Goal: Task Accomplishment & Management: Complete application form

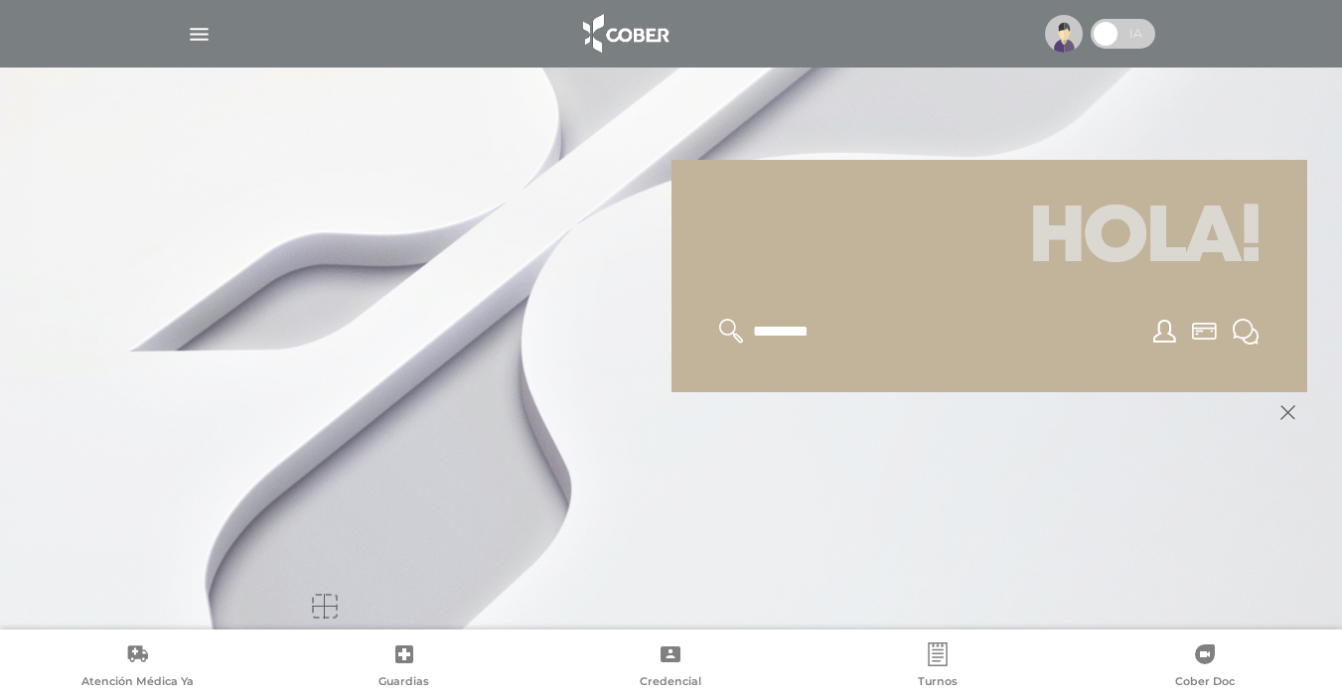
scroll to position [238, 0]
click at [326, 605] on div at bounding box center [324, 605] width 25 height 25
click at [500, 575] on div at bounding box center [671, 510] width 1271 height 238
click at [1285, 411] on icon at bounding box center [1287, 411] width 15 height 15
click at [783, 324] on input "text" at bounding box center [832, 331] width 163 height 26
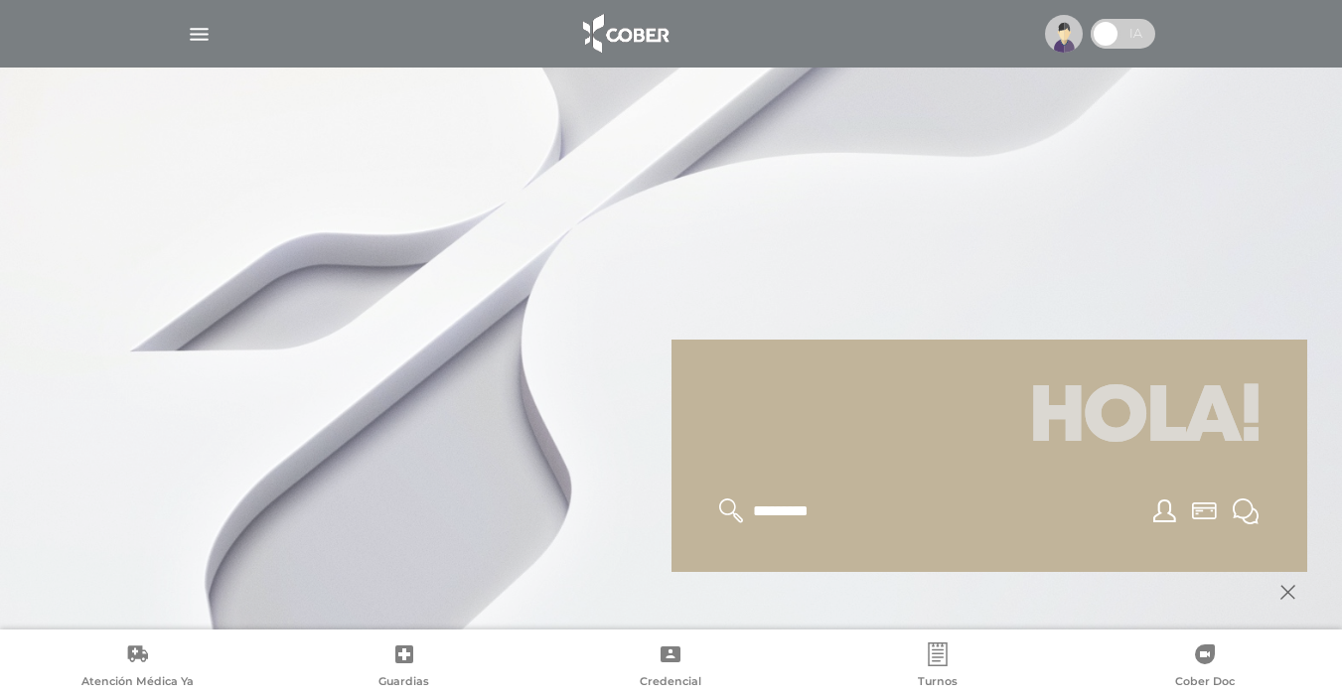
scroll to position [0, 0]
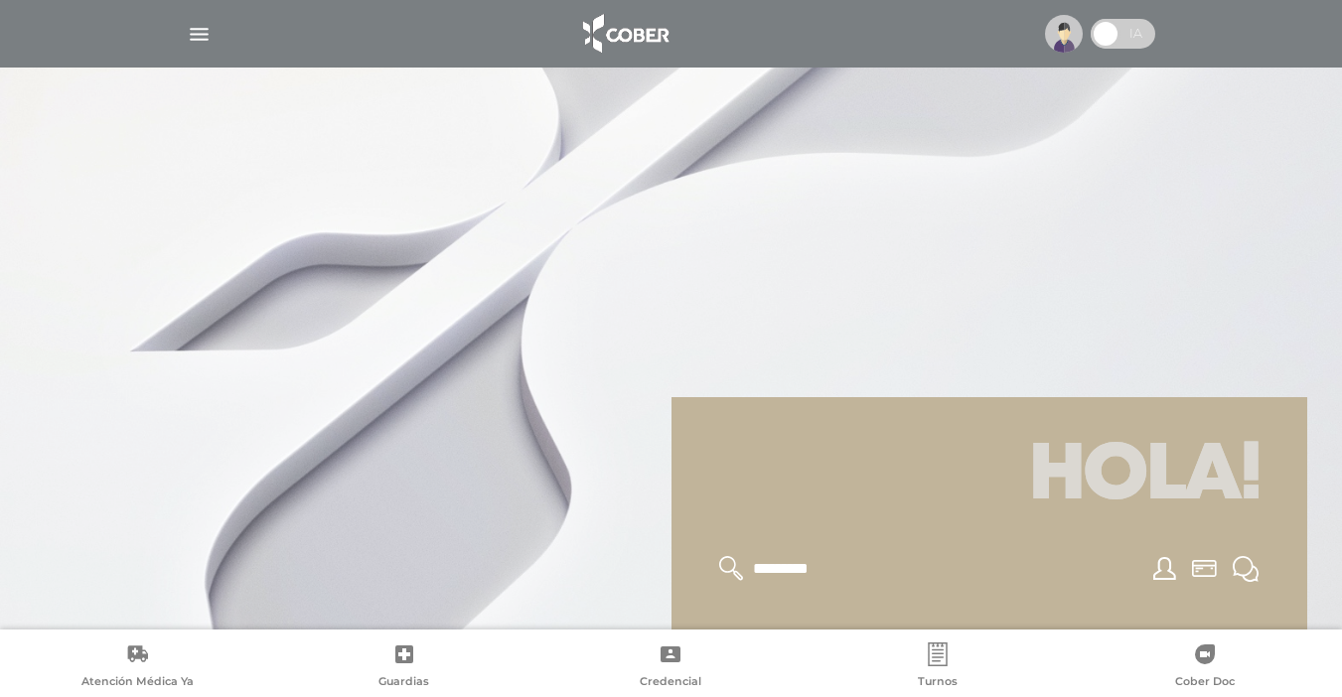
click at [1231, 515] on h1 "Hola!" at bounding box center [989, 476] width 588 height 111
click at [1241, 482] on h1 "Hola!" at bounding box center [989, 476] width 588 height 111
click at [1163, 563] on icon at bounding box center [1164, 568] width 23 height 23
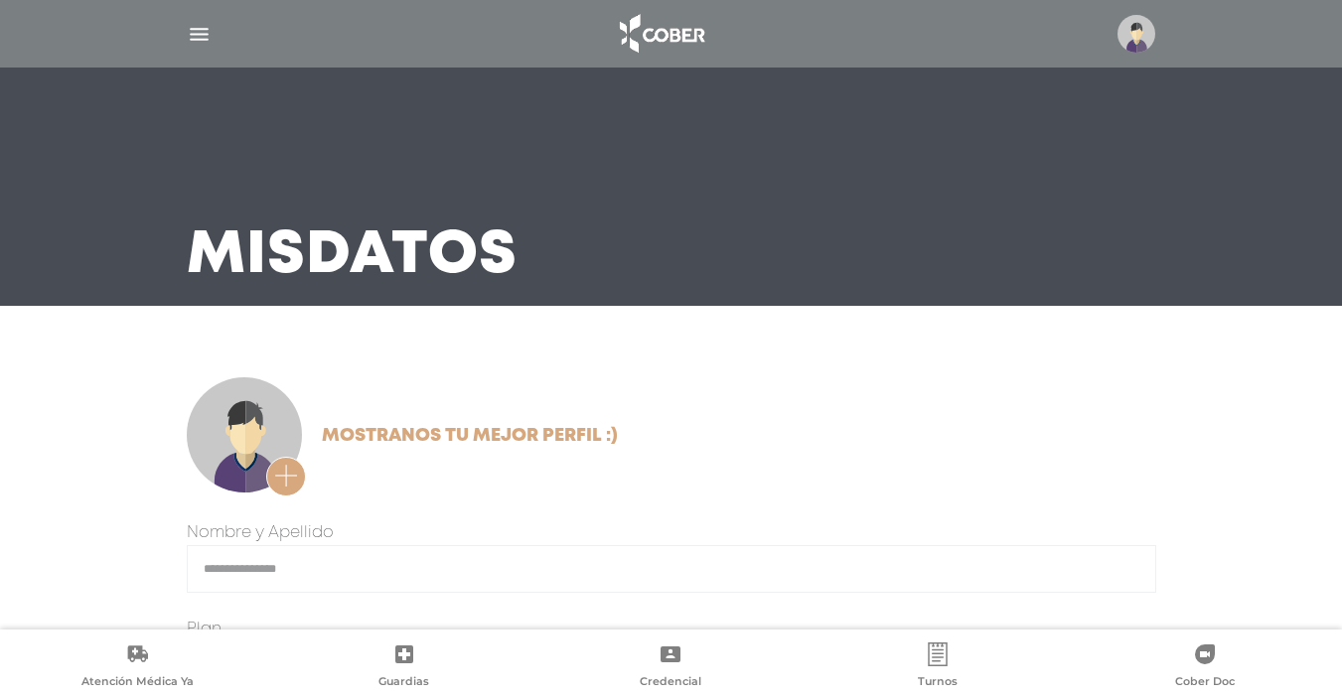
click at [666, 37] on img at bounding box center [661, 34] width 104 height 48
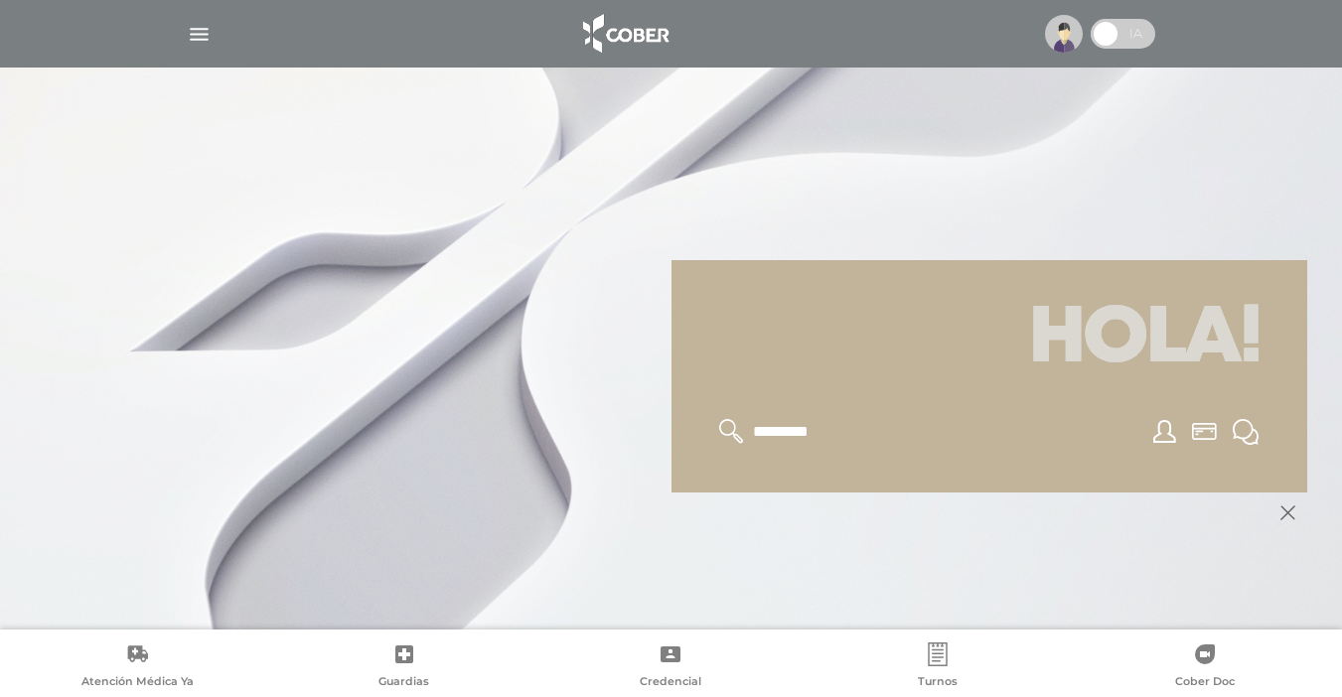
scroll to position [238, 0]
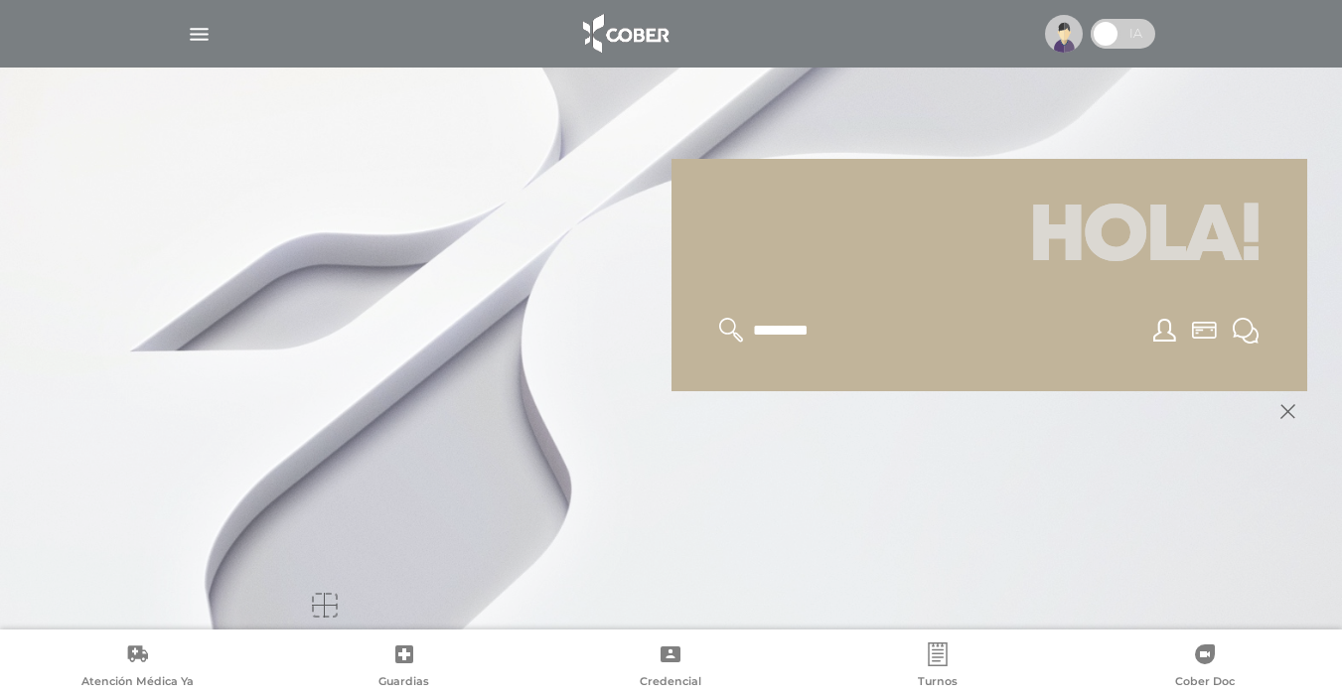
click at [783, 335] on input "text" at bounding box center [832, 331] width 163 height 26
type input "*********"
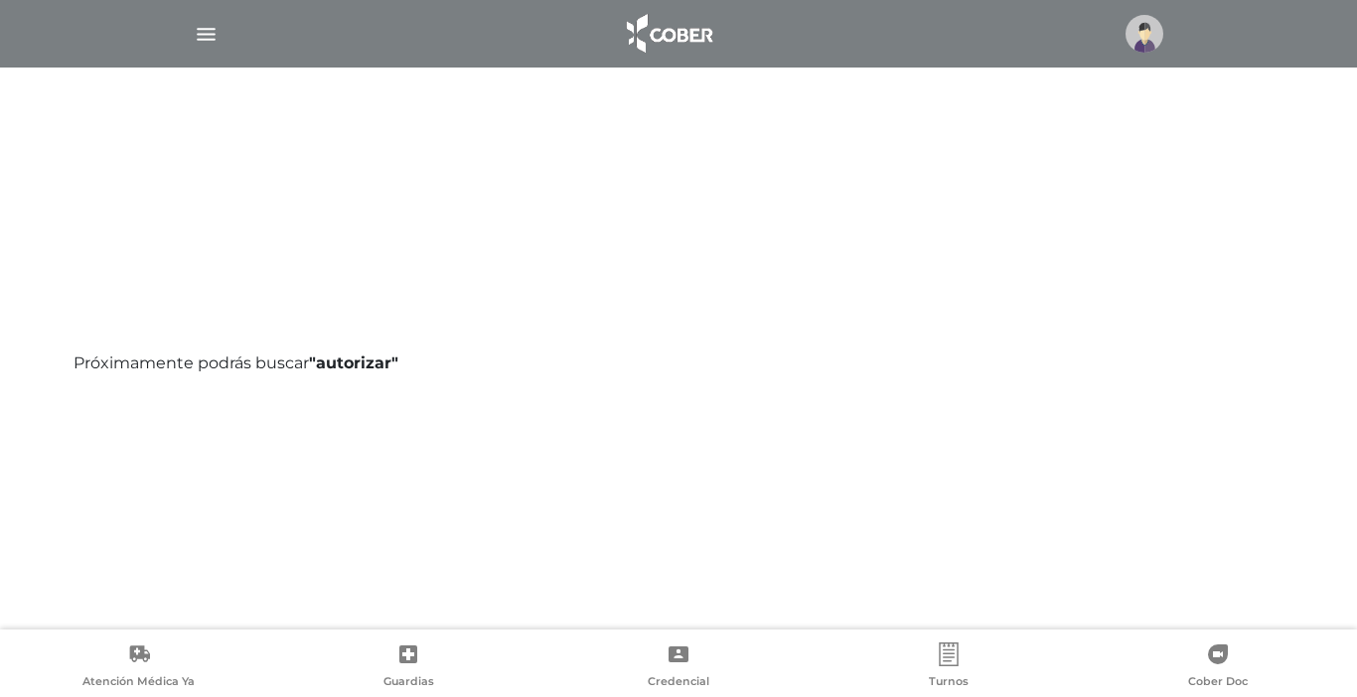
click at [945, 660] on icon at bounding box center [949, 655] width 24 height 24
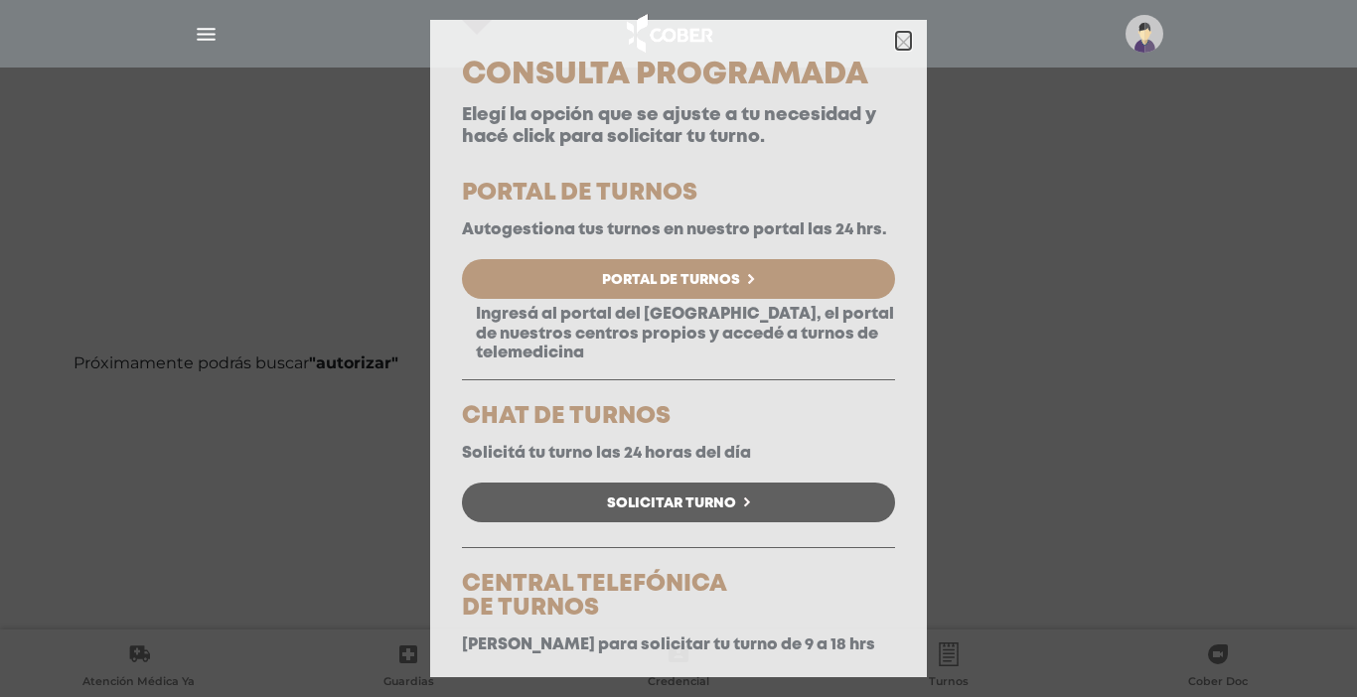
click at [896, 41] on icon "button" at bounding box center [903, 42] width 15 height 15
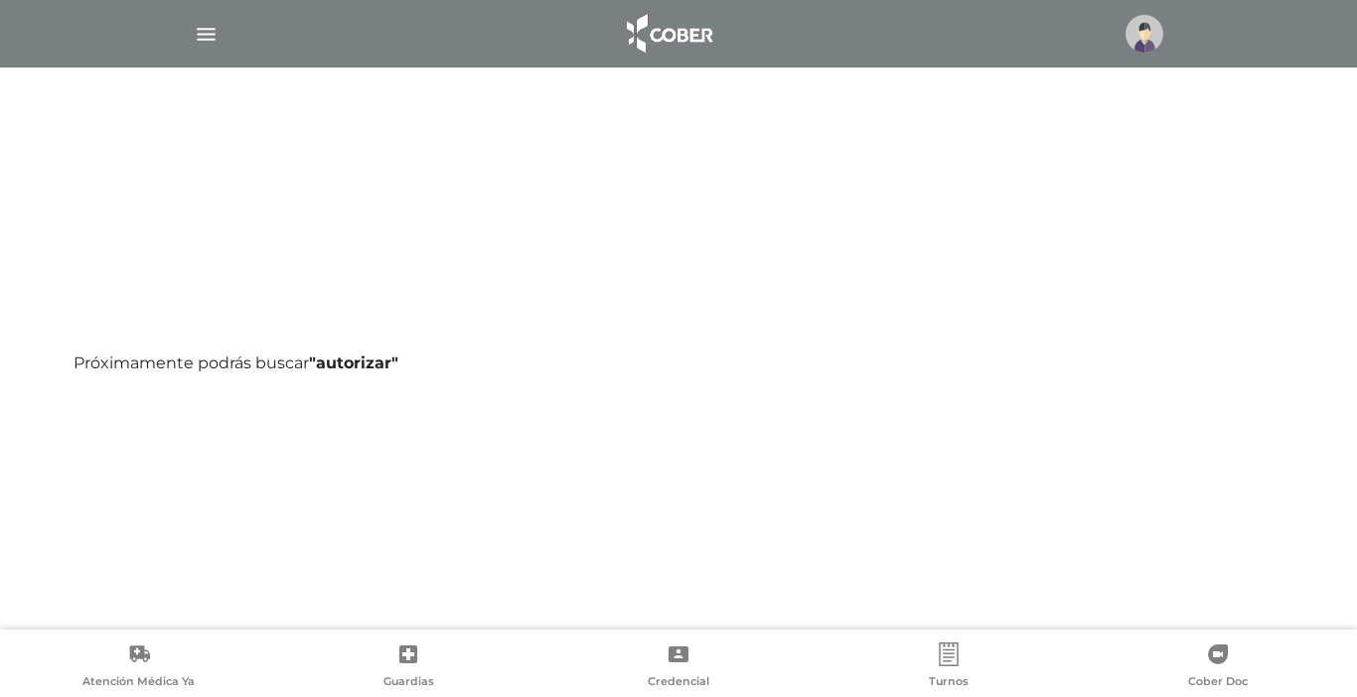
click at [1132, 36] on img at bounding box center [1144, 34] width 38 height 38
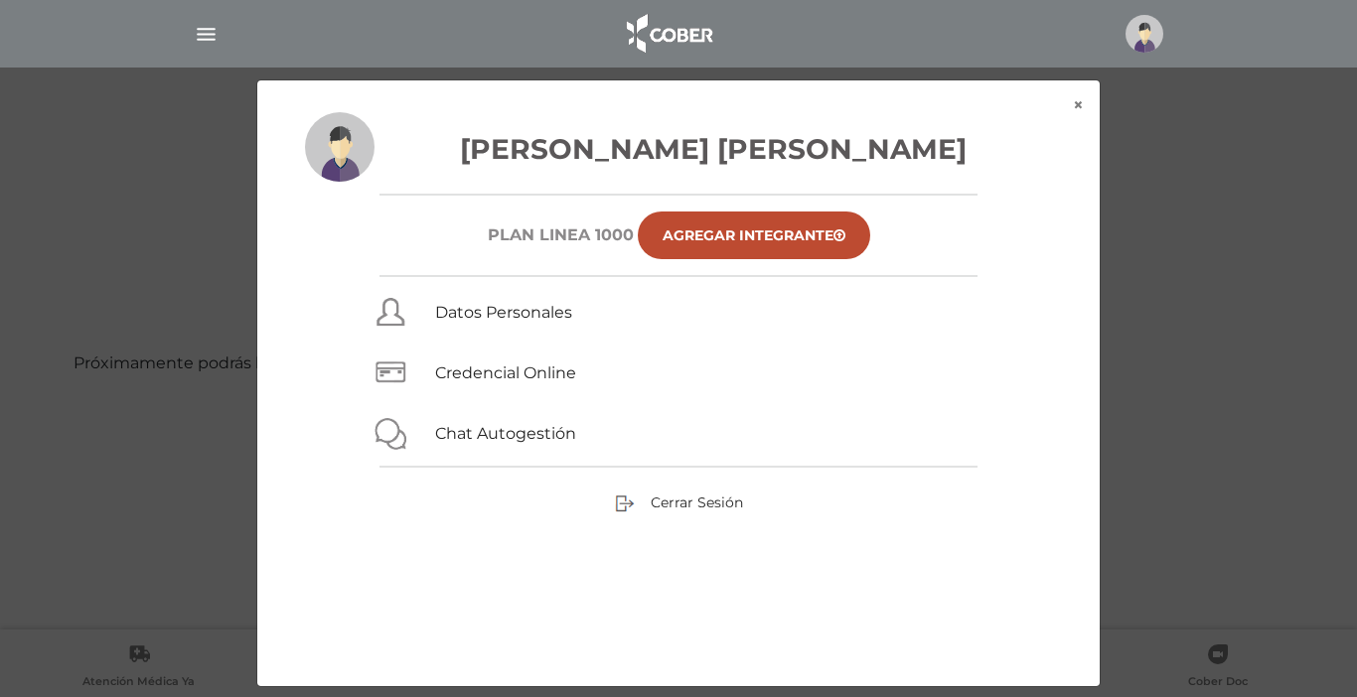
click at [1142, 32] on img at bounding box center [1144, 34] width 38 height 38
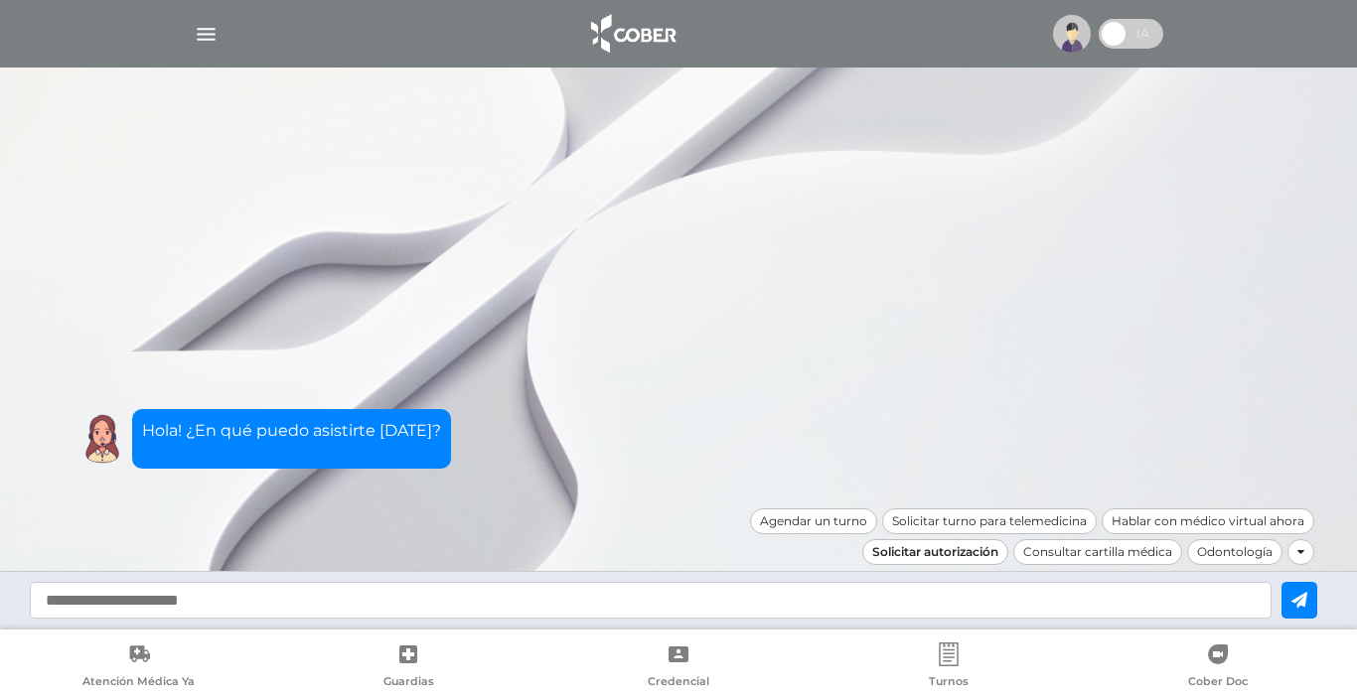
click at [944, 550] on div "Solicitar autorización" at bounding box center [935, 552] width 146 height 26
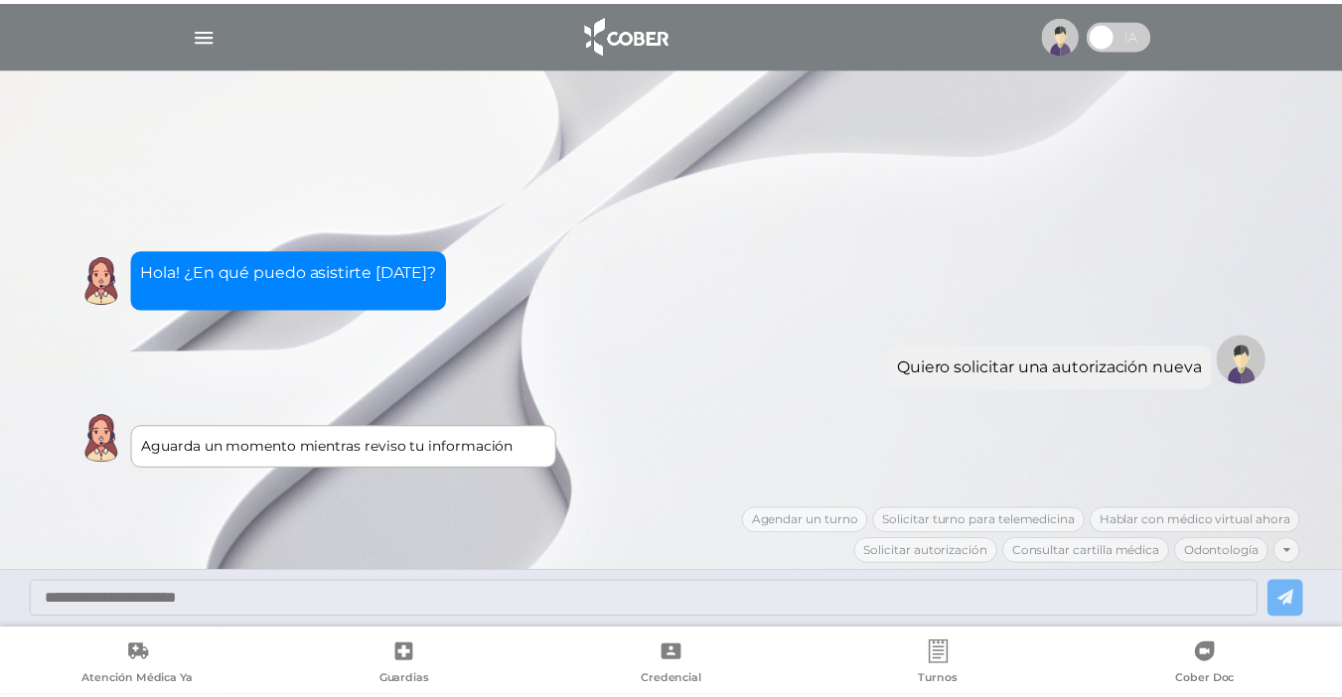
scroll to position [244, 0]
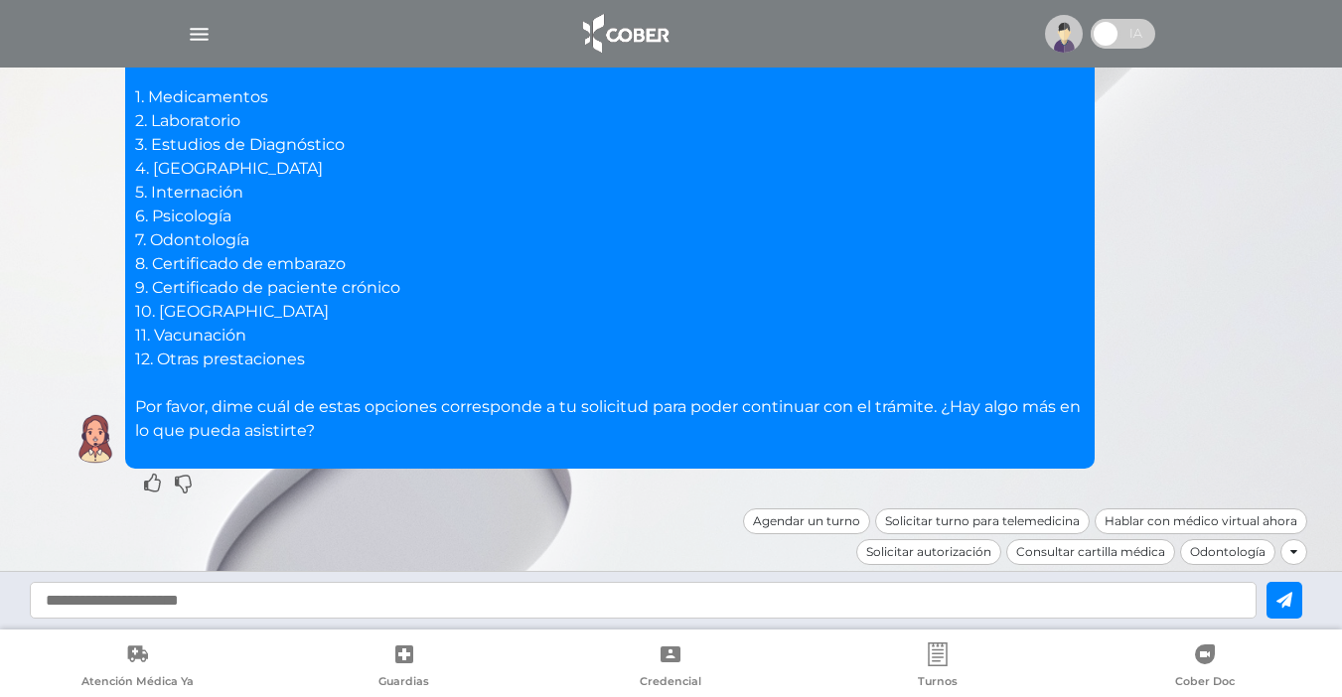
click at [225, 601] on input "text" at bounding box center [643, 600] width 1227 height 37
type input "*"
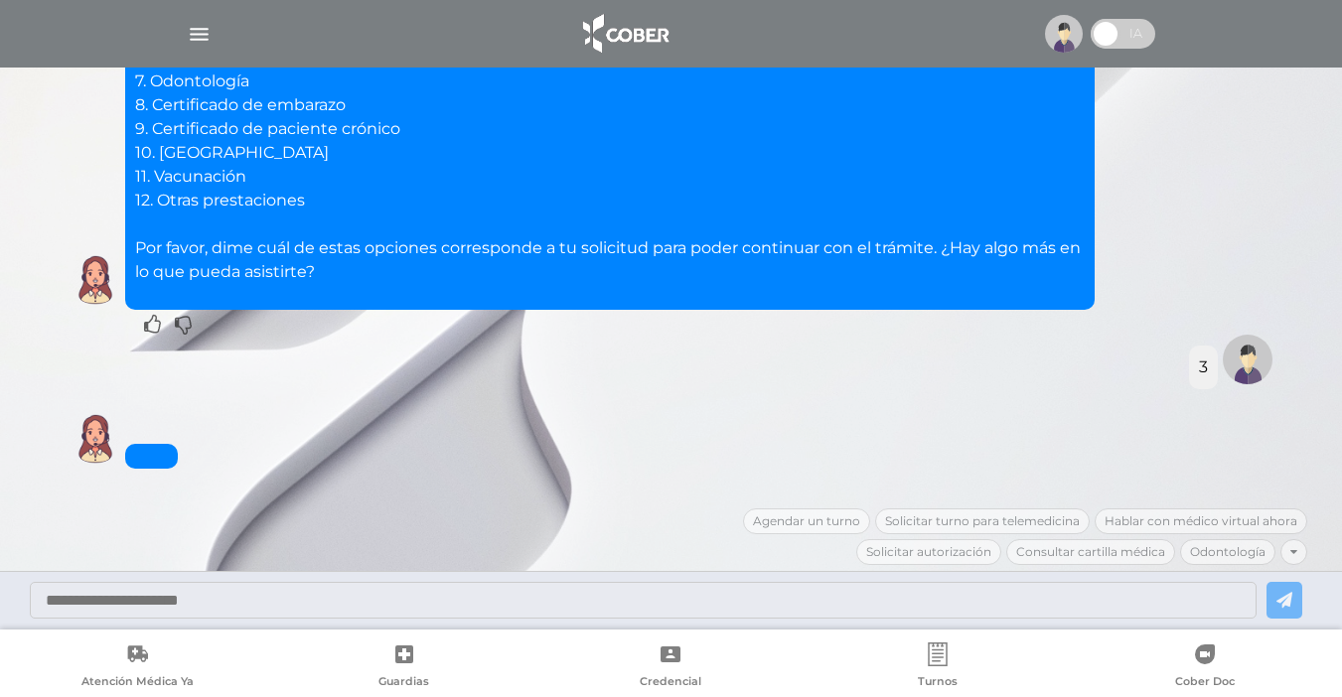
scroll to position [499, 0]
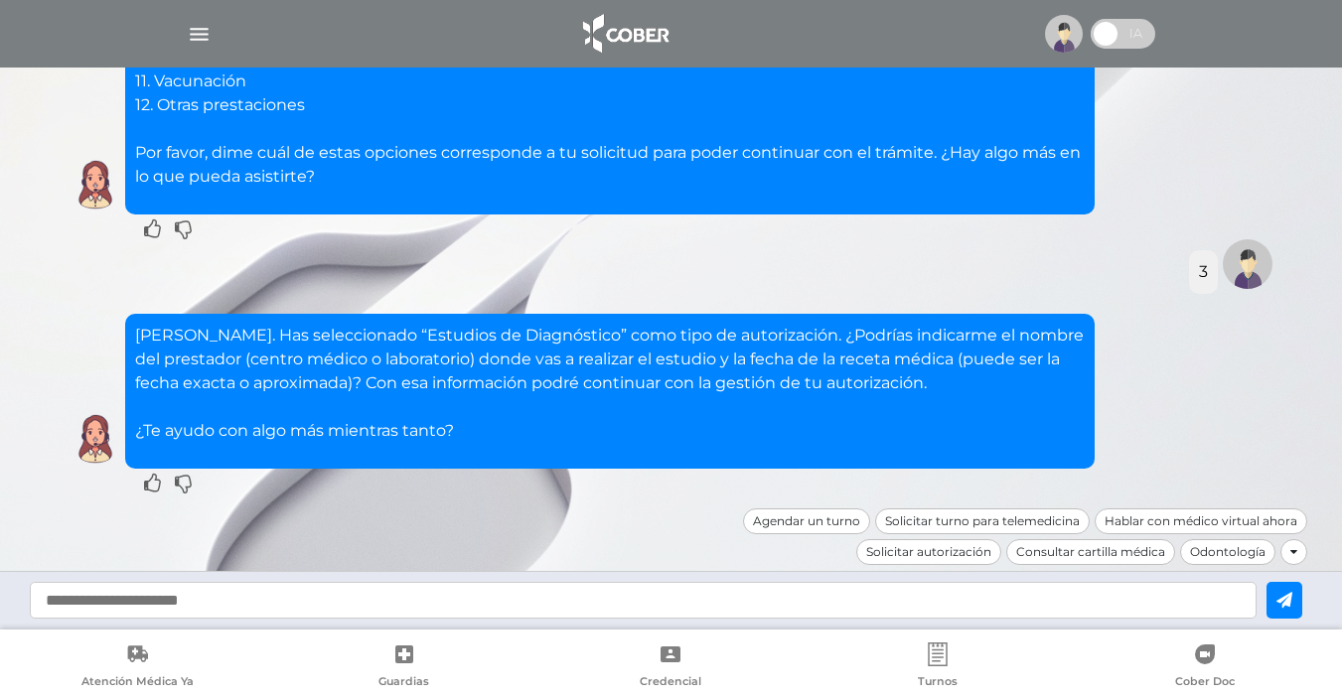
click at [274, 611] on input "text" at bounding box center [643, 600] width 1227 height 37
type input "**********"
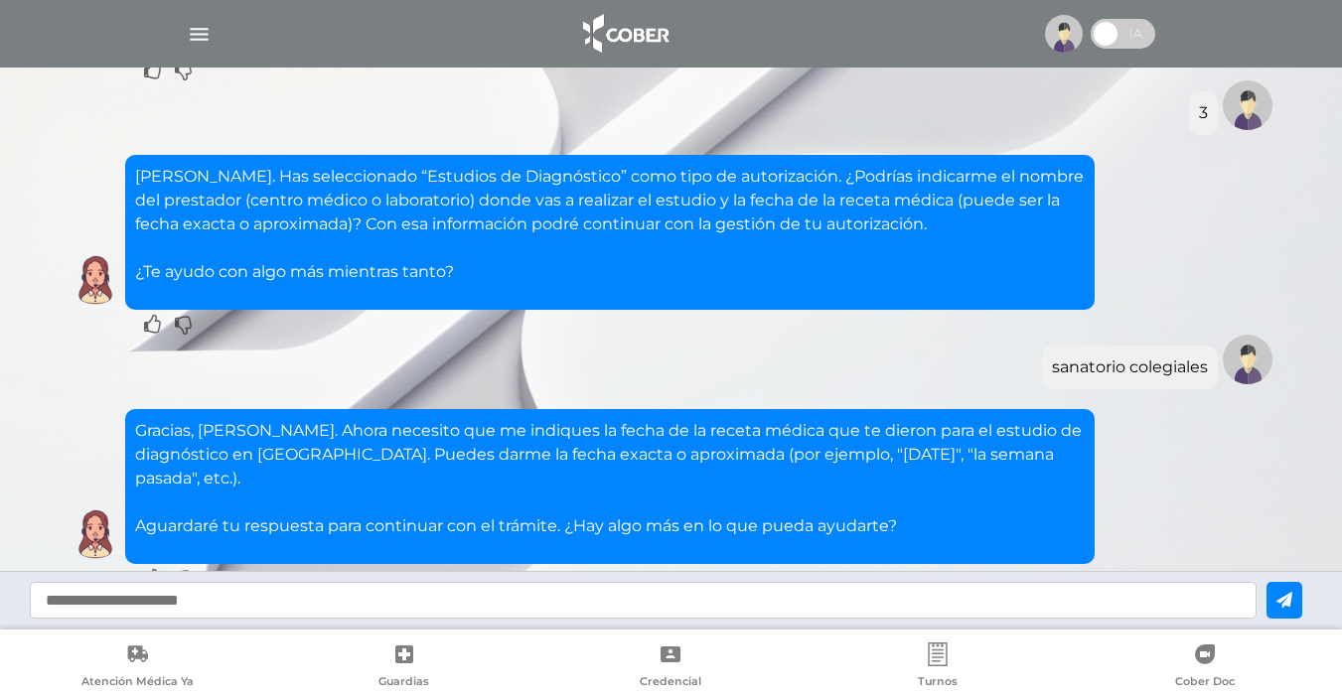
scroll to position [753, 0]
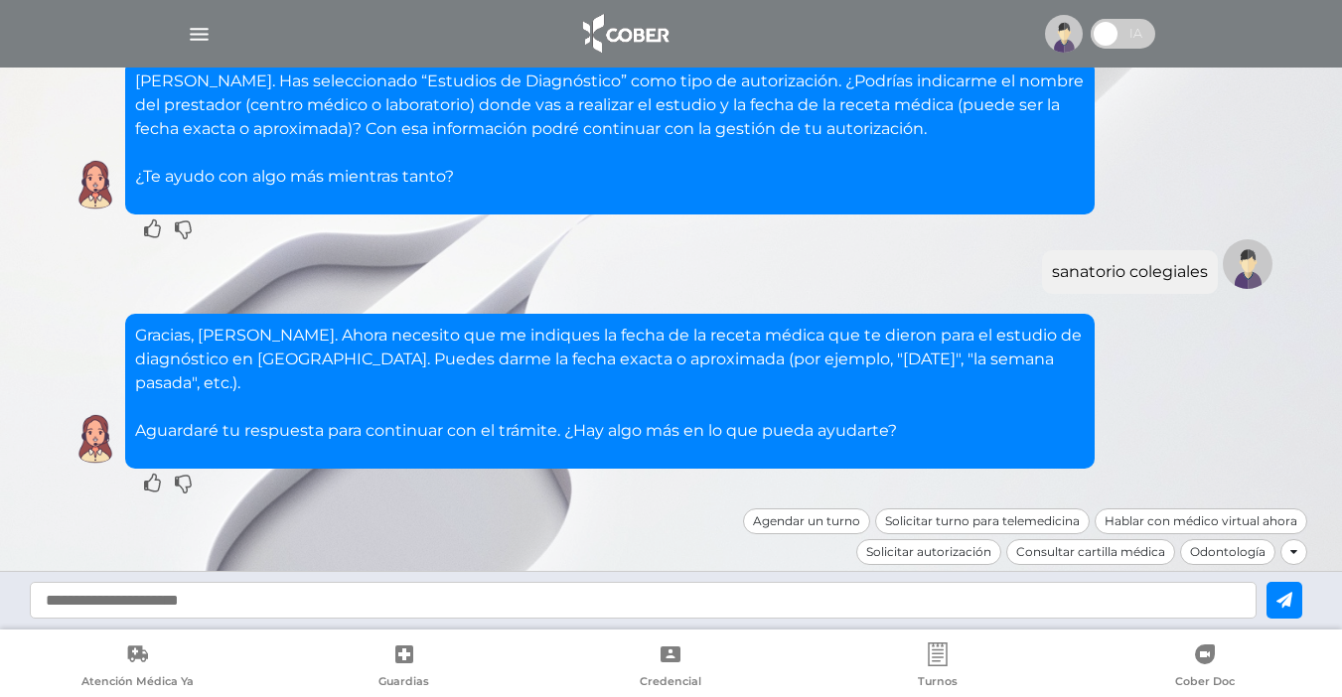
click at [332, 600] on input "text" at bounding box center [643, 600] width 1227 height 37
type input "********"
click at [1292, 604] on icon at bounding box center [1284, 600] width 16 height 16
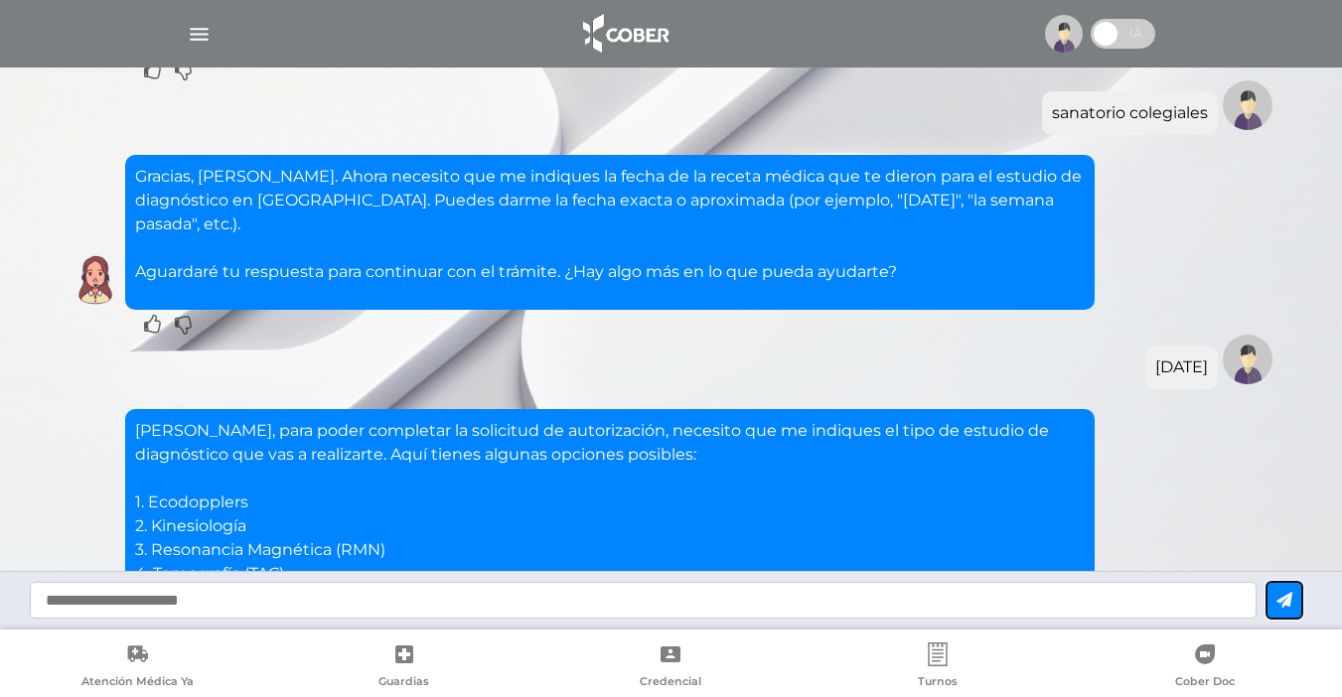
scroll to position [1293, 0]
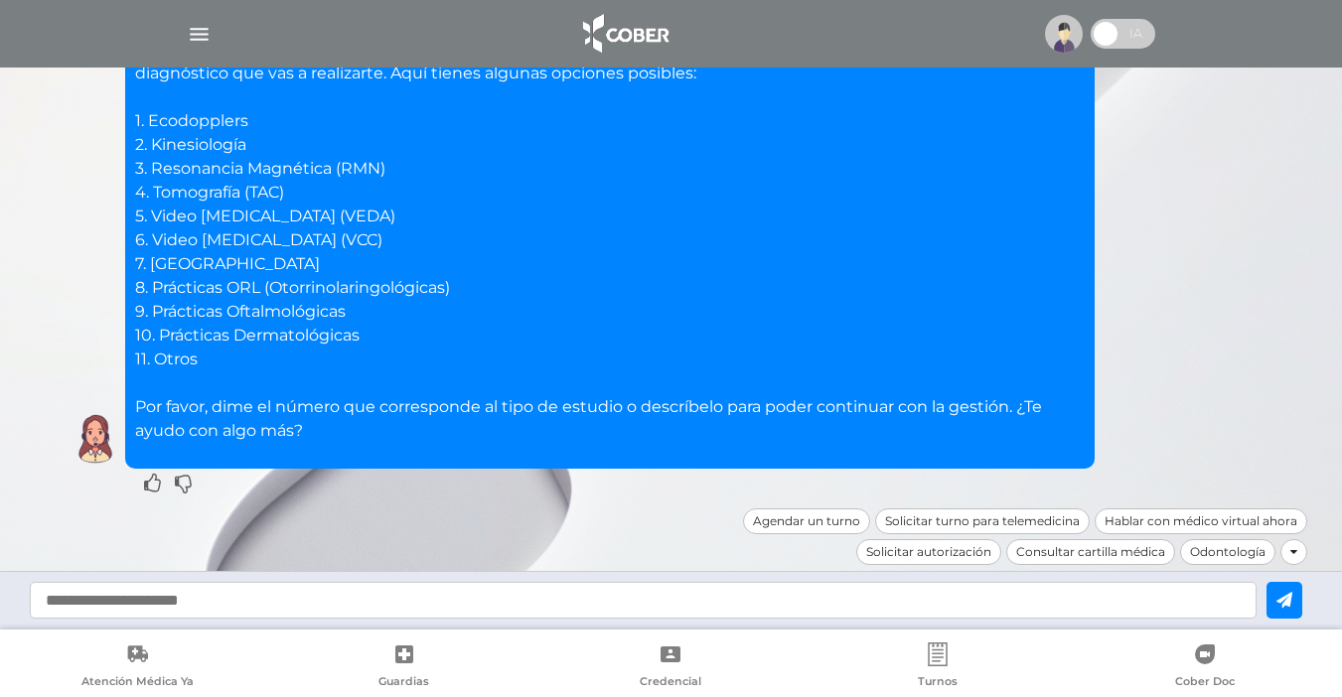
click at [503, 331] on p "Ana María, para poder completar la solicitud de autorización, necesito que me i…" at bounding box center [610, 240] width 950 height 405
click at [219, 603] on input "text" at bounding box center [643, 600] width 1227 height 37
type input "**"
click at [1302, 618] on button at bounding box center [1284, 600] width 36 height 37
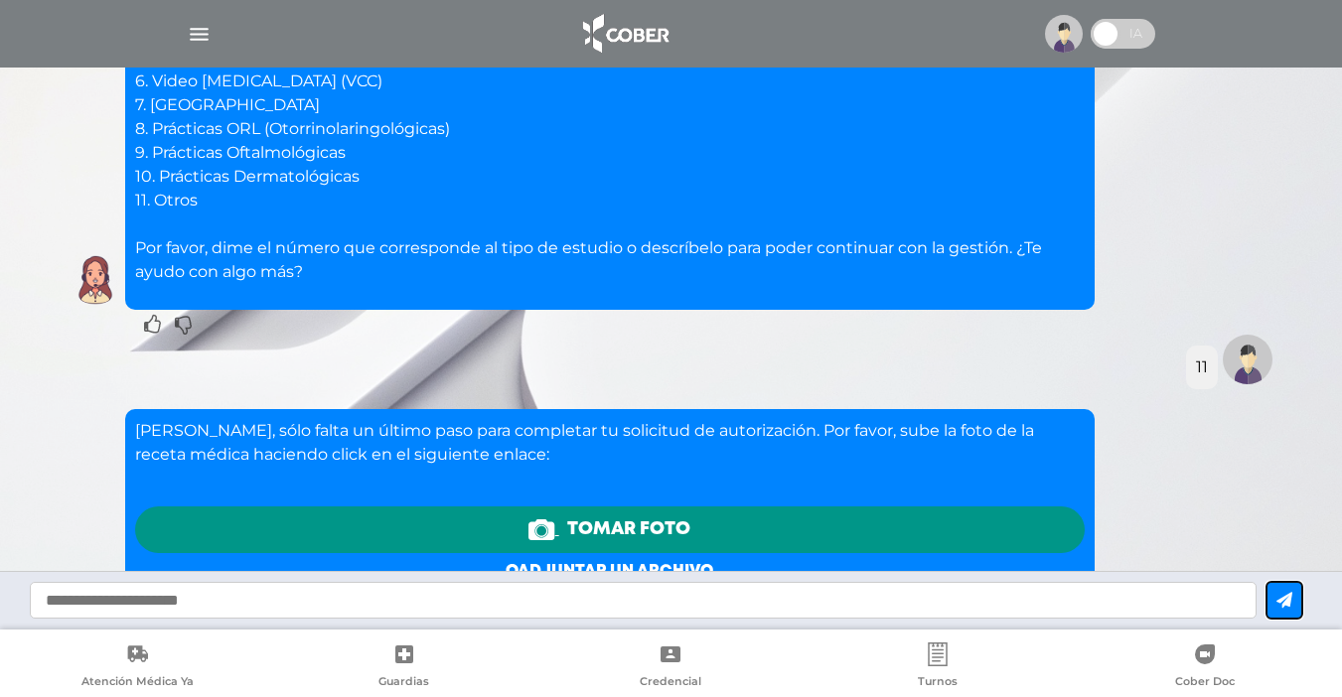
scroll to position [1769, 0]
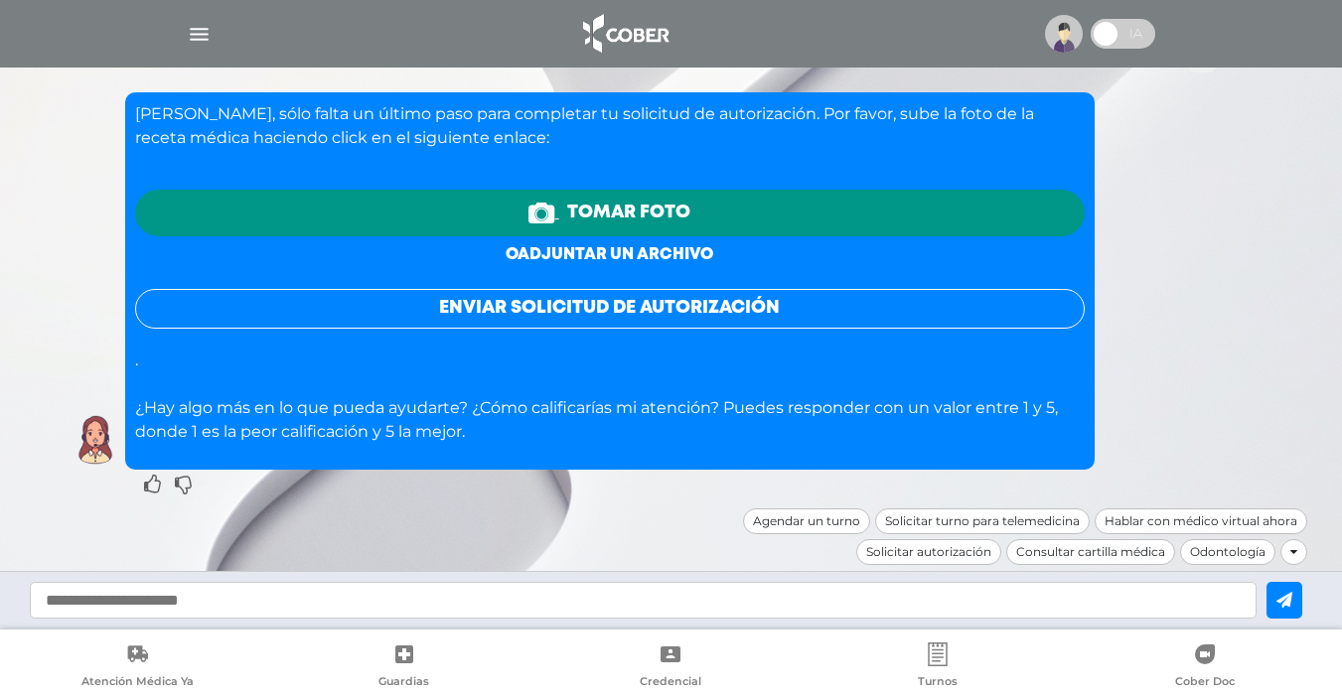
click at [669, 253] on link "o adjuntar un archivo" at bounding box center [610, 254] width 208 height 15
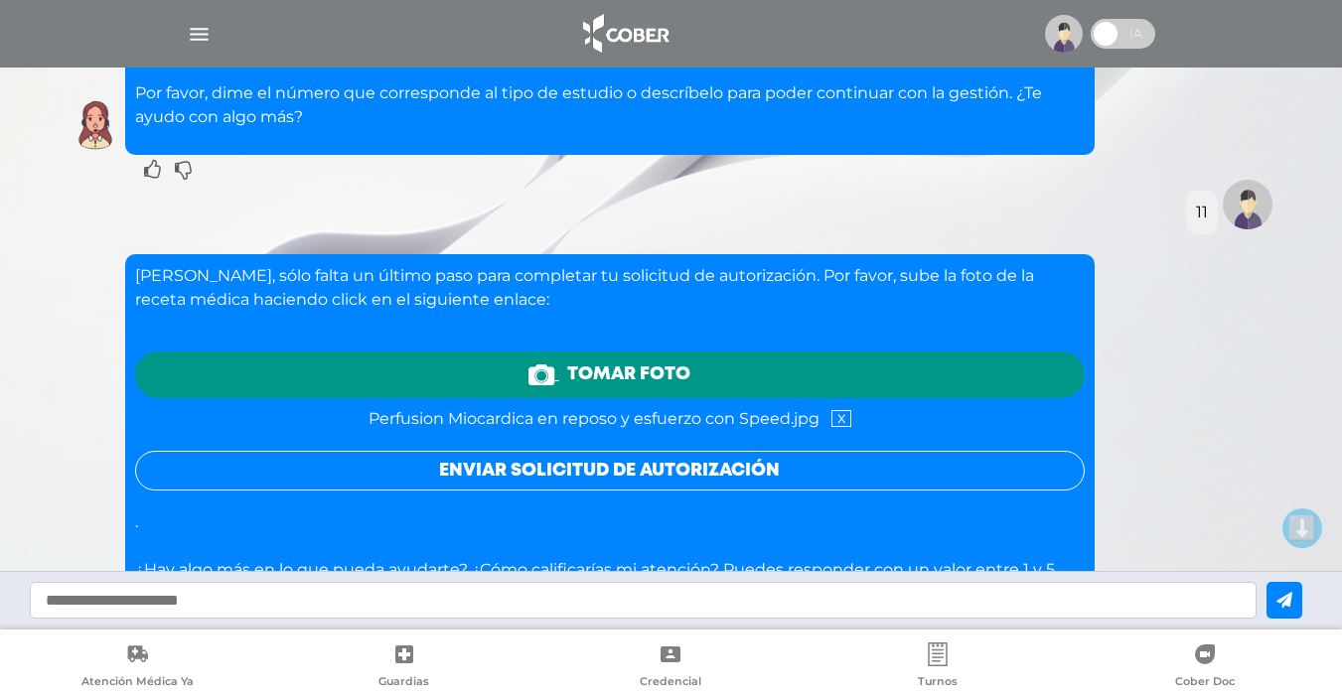
scroll to position [1770, 0]
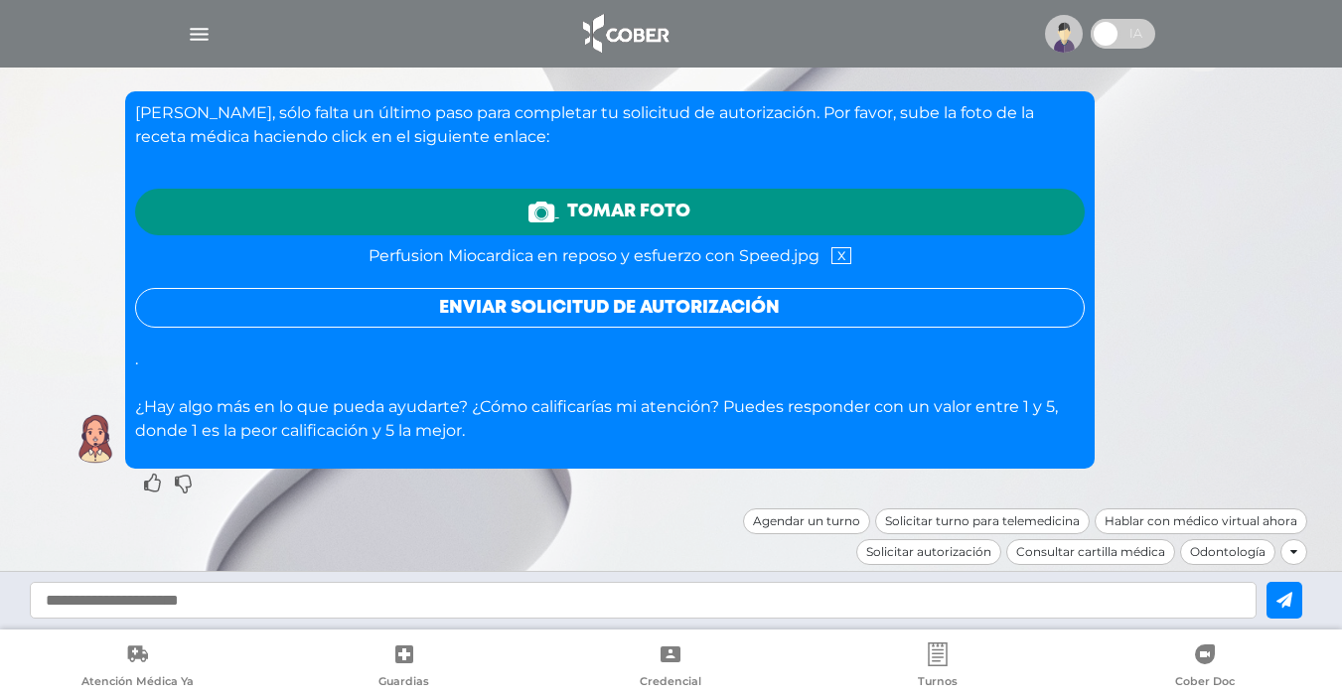
click at [220, 601] on input "text" at bounding box center [643, 600] width 1227 height 37
type input "*"
click at [503, 305] on button "Enviar solicitud de autorización" at bounding box center [610, 308] width 950 height 40
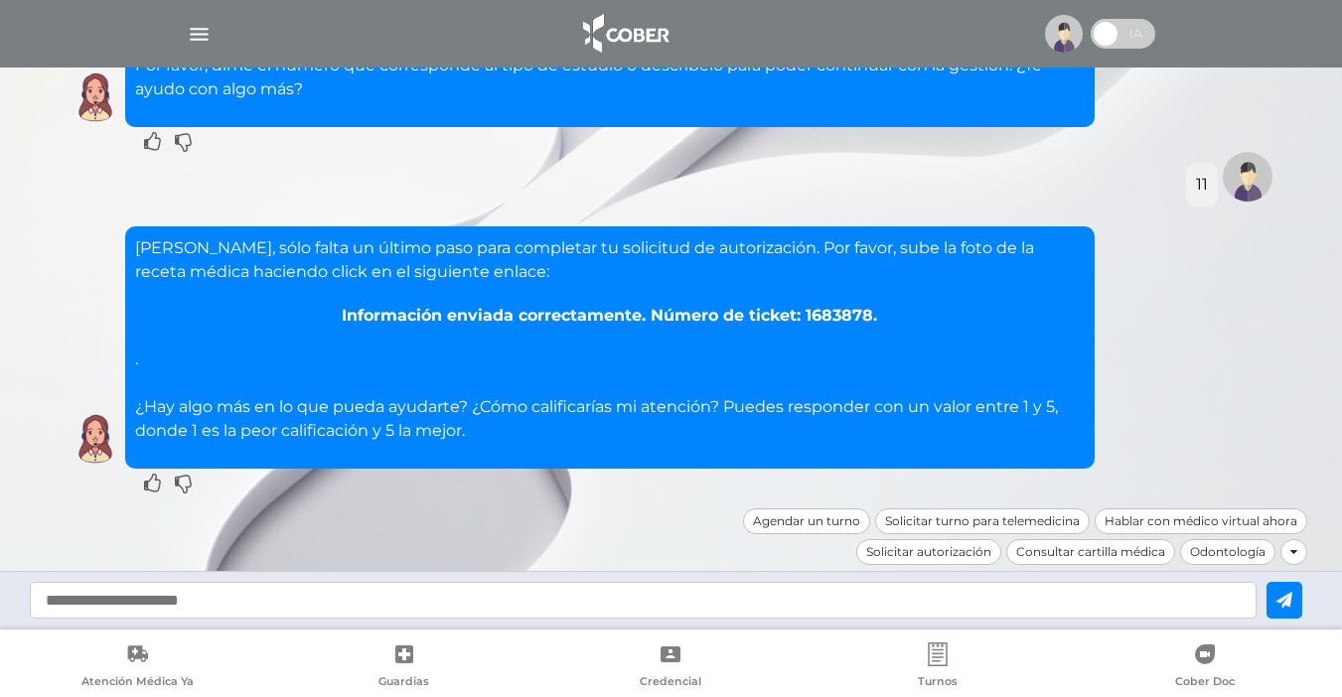
scroll to position [1635, 0]
click at [232, 602] on input "text" at bounding box center [643, 600] width 1227 height 37
type input "*"
click at [1292, 603] on icon at bounding box center [1284, 600] width 16 height 16
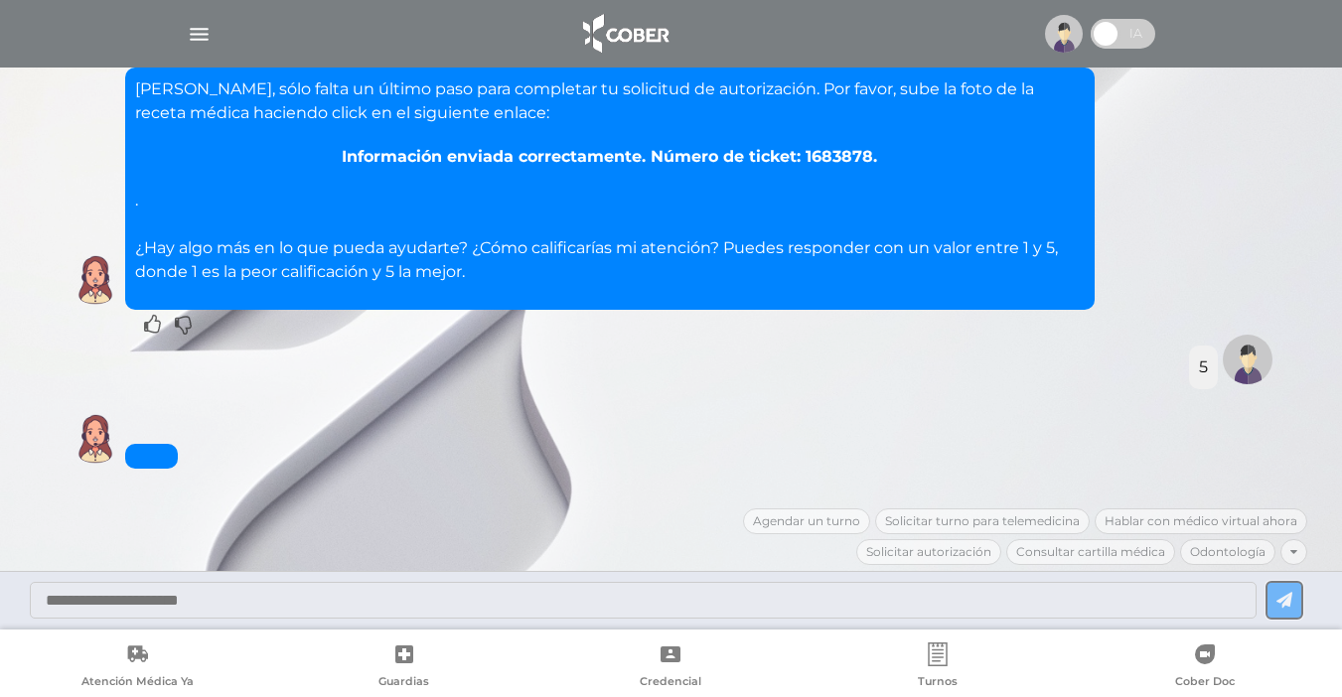
scroll to position [1865, 0]
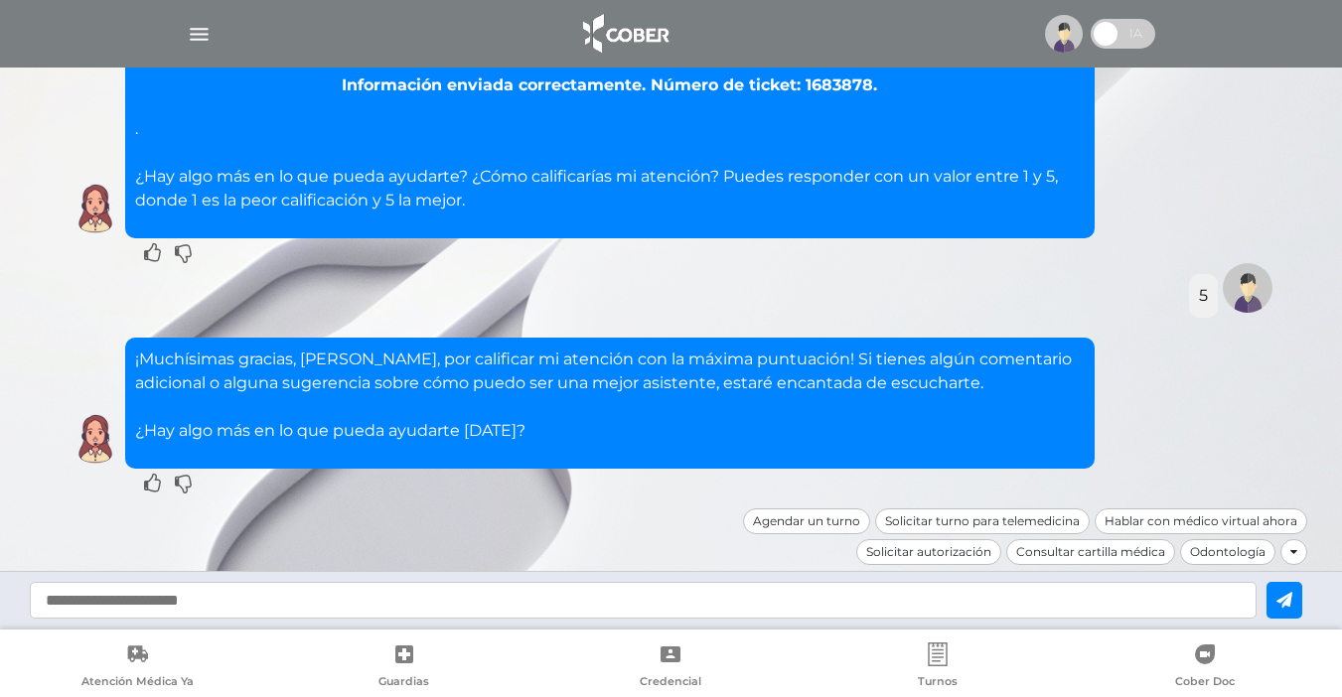
click at [325, 604] on input "text" at bounding box center [643, 600] width 1227 height 37
drag, startPoint x: 90, startPoint y: 600, endPoint x: 65, endPoint y: 600, distance: 25.8
click at [65, 600] on input "**********" at bounding box center [643, 600] width 1227 height 37
type input "**********"
click at [1292, 598] on icon at bounding box center [1284, 600] width 16 height 16
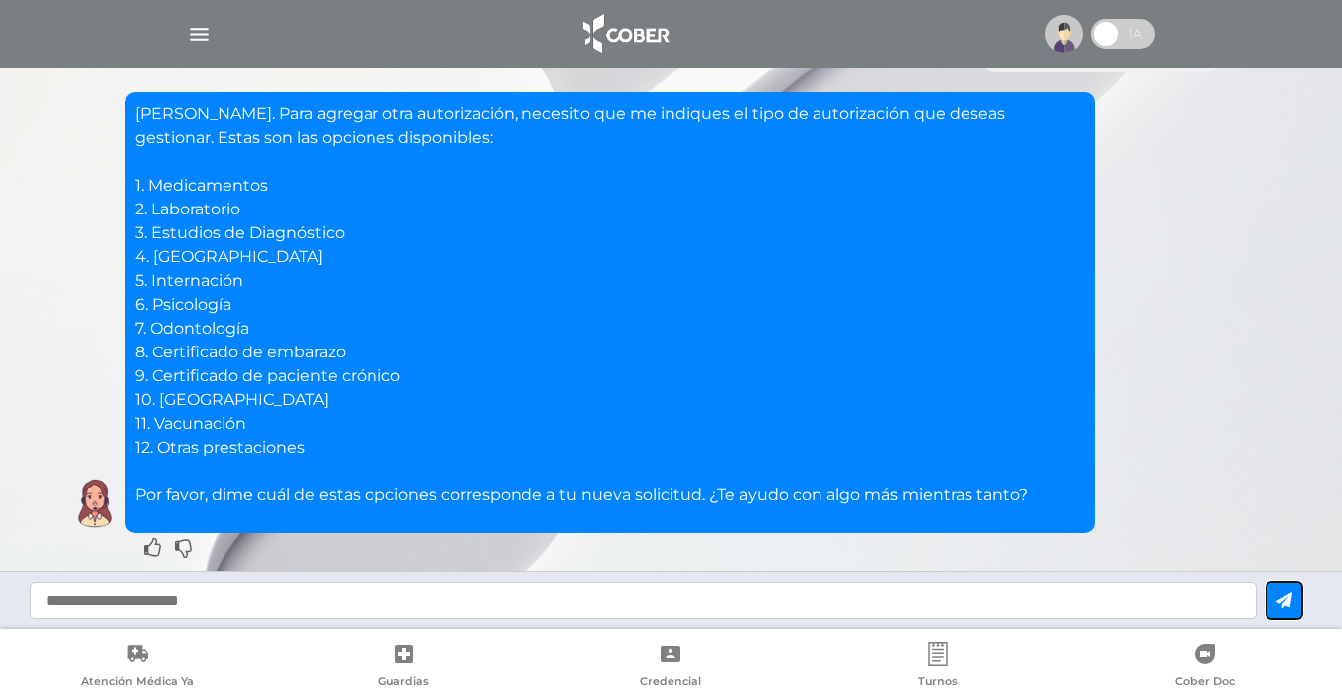
scroll to position [2307, 0]
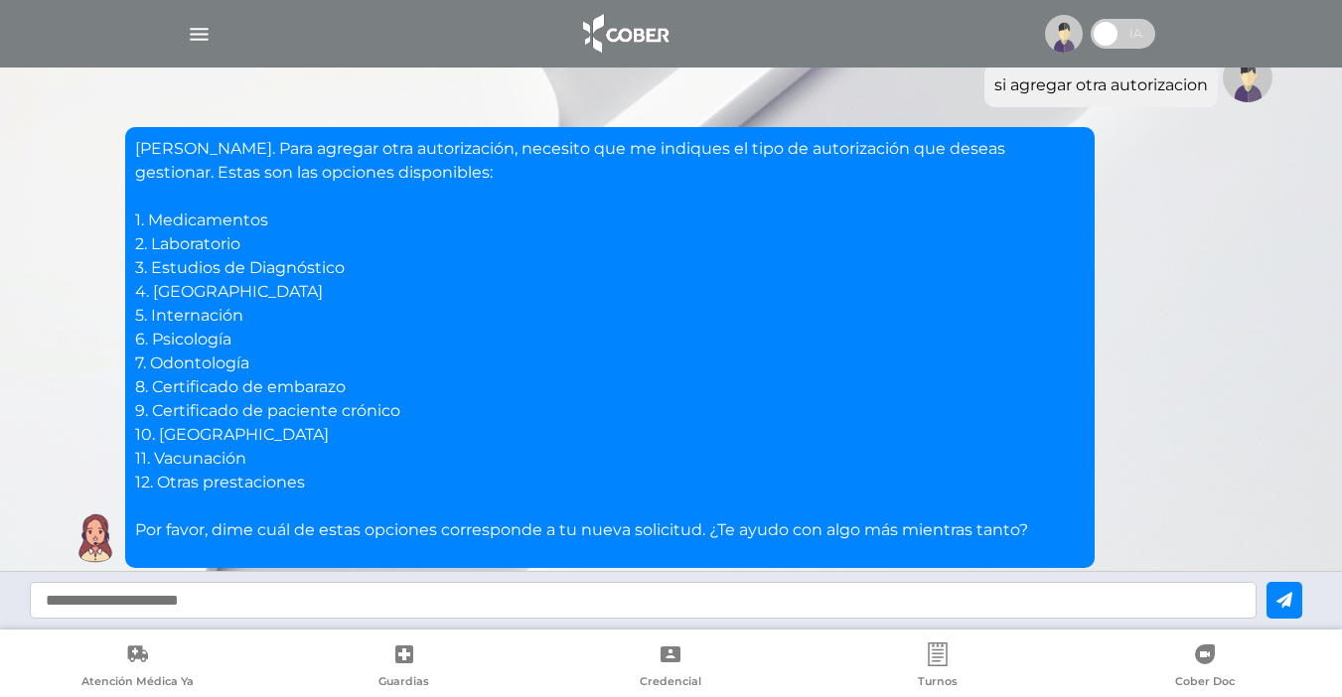
click at [504, 605] on input "text" at bounding box center [643, 600] width 1227 height 37
type input "*"
click at [1292, 605] on icon at bounding box center [1284, 600] width 16 height 16
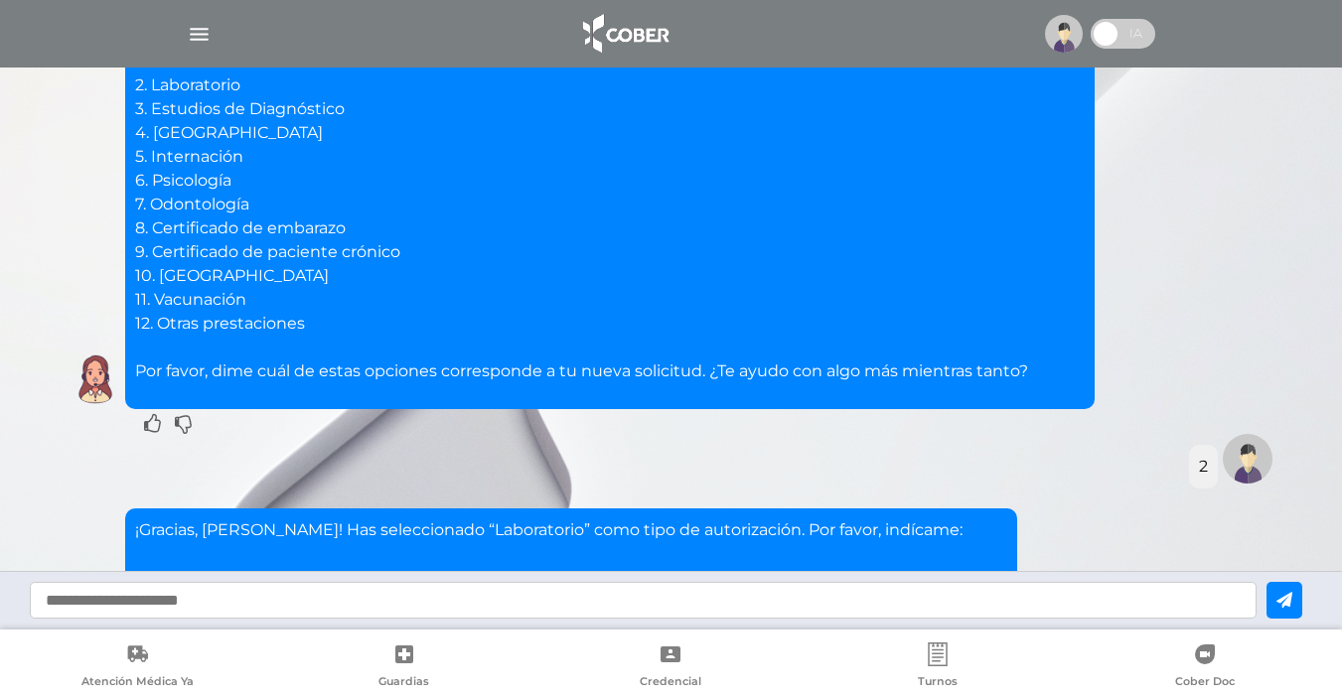
scroll to position [2684, 0]
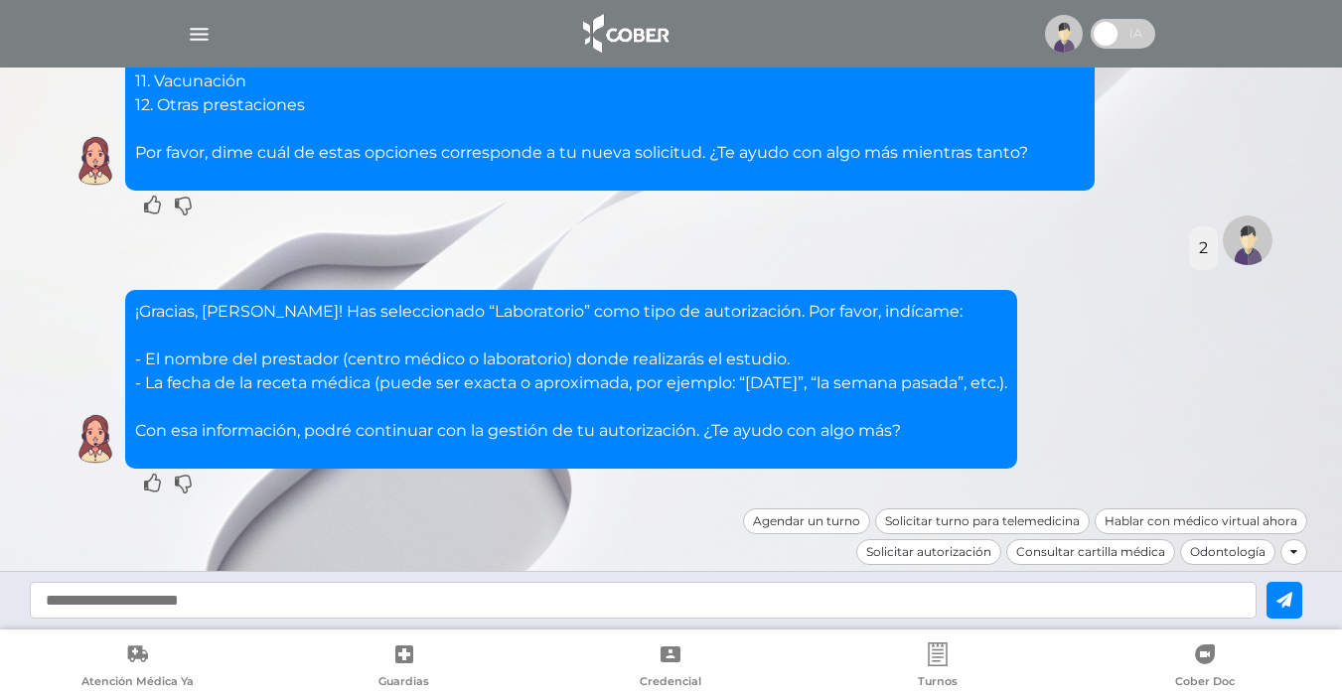
click at [283, 595] on input "text" at bounding box center [643, 600] width 1227 height 37
type input "**********"
click at [1292, 599] on icon at bounding box center [1284, 600] width 16 height 16
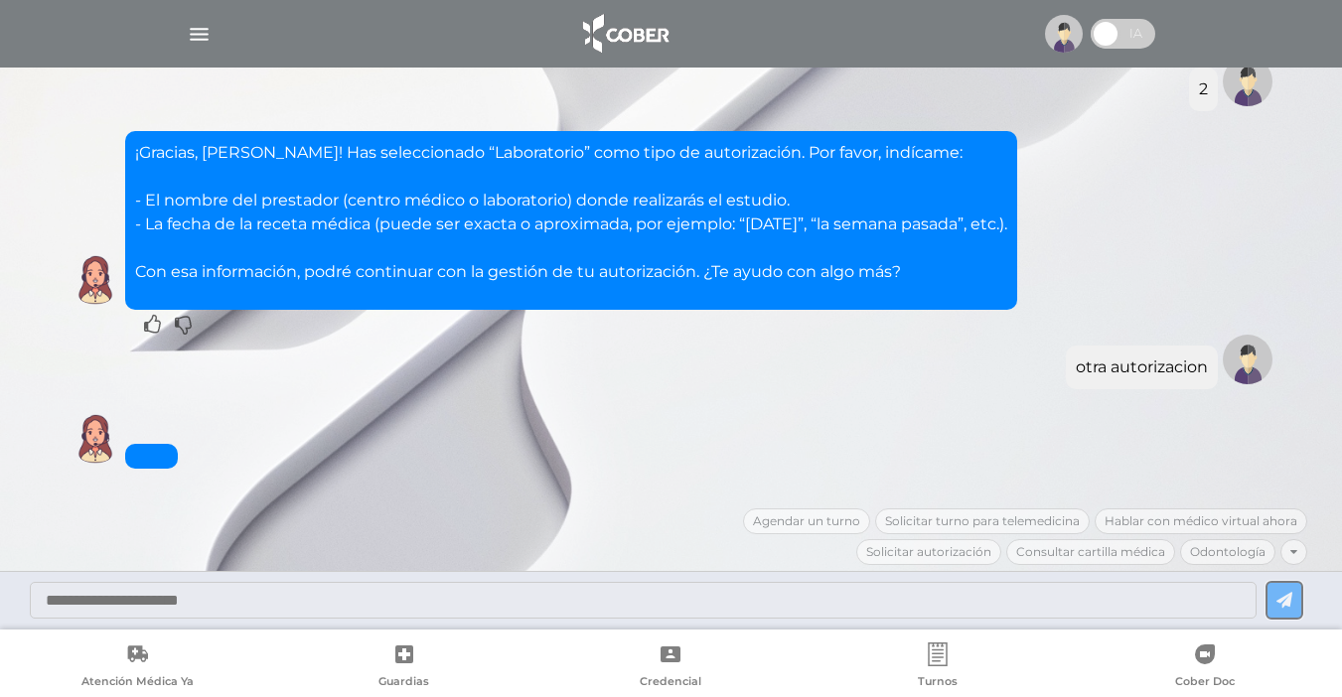
scroll to position [3224, 0]
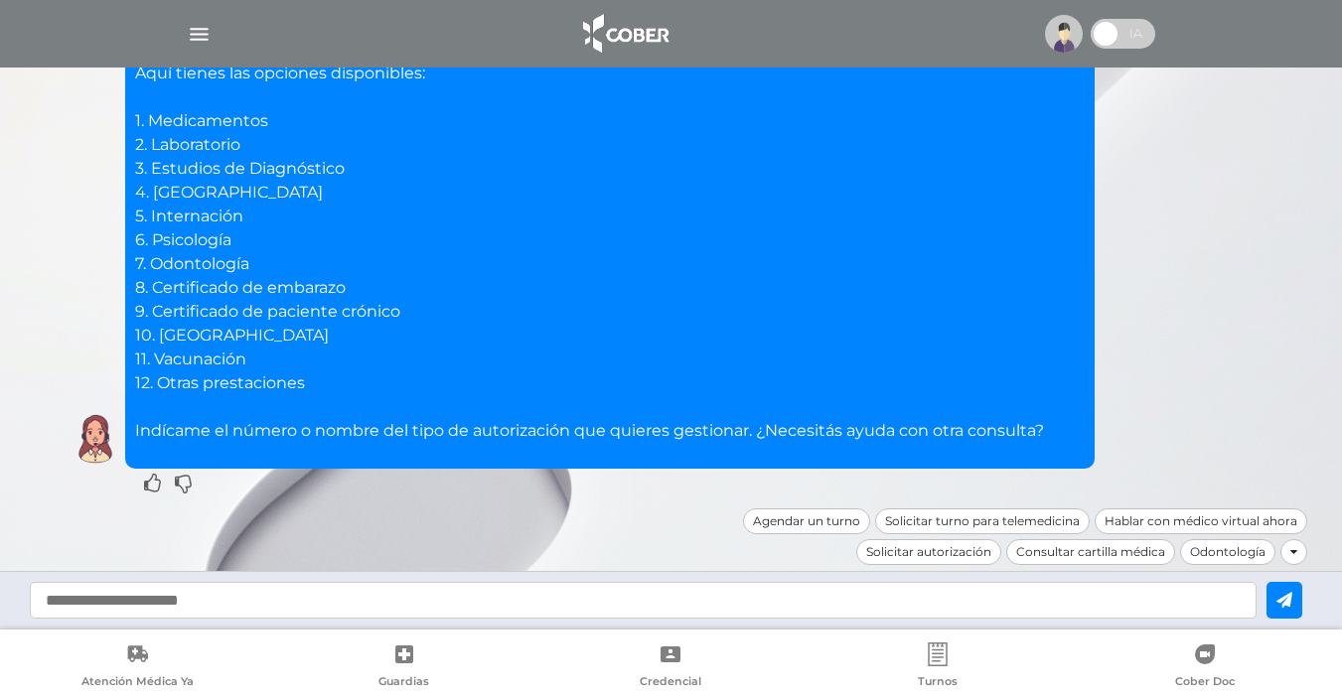
click at [918, 550] on div "Solicitar autorización" at bounding box center [928, 552] width 145 height 26
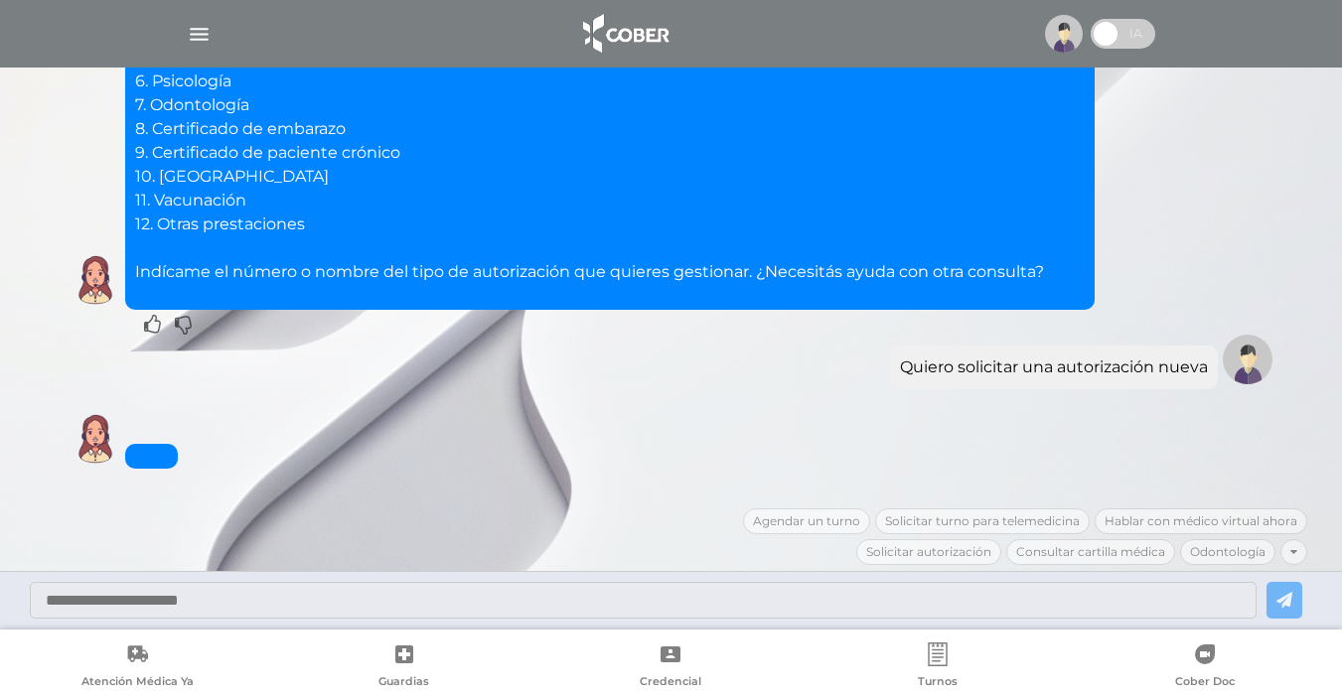
scroll to position [3765, 0]
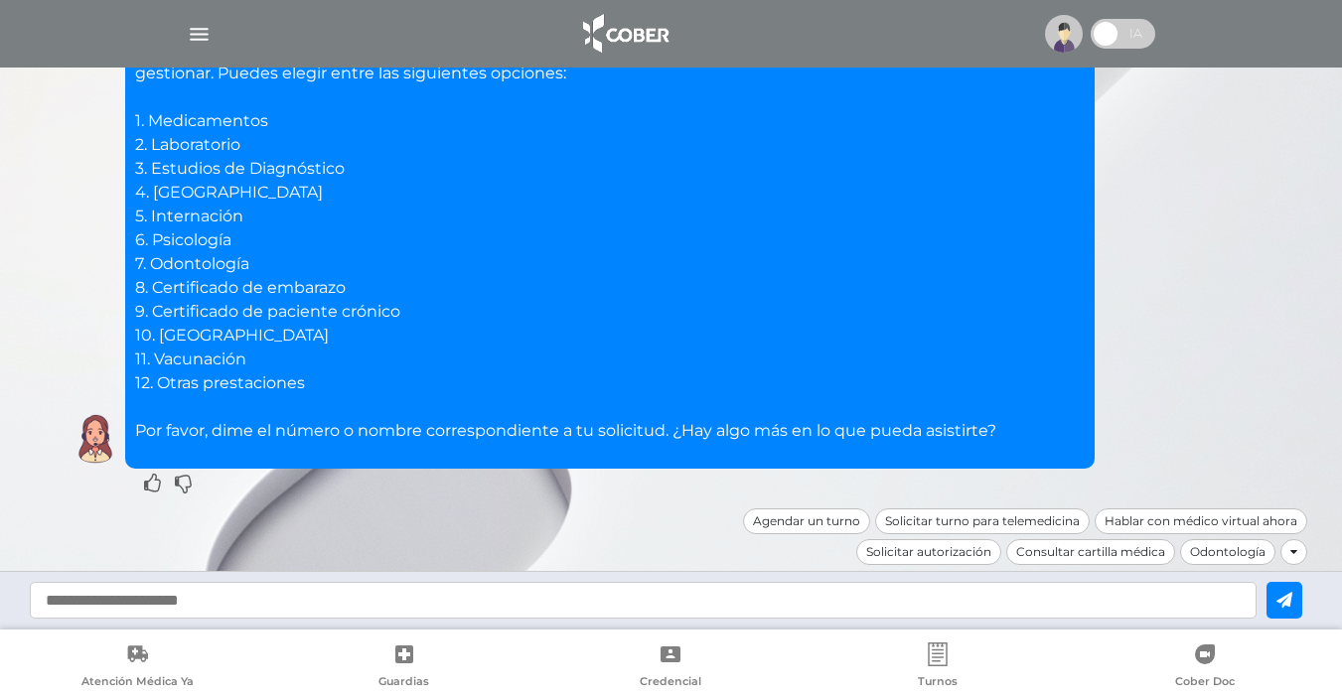
click at [715, 596] on input "text" at bounding box center [643, 600] width 1227 height 37
type input "*"
click at [1292, 600] on icon at bounding box center [1284, 600] width 16 height 16
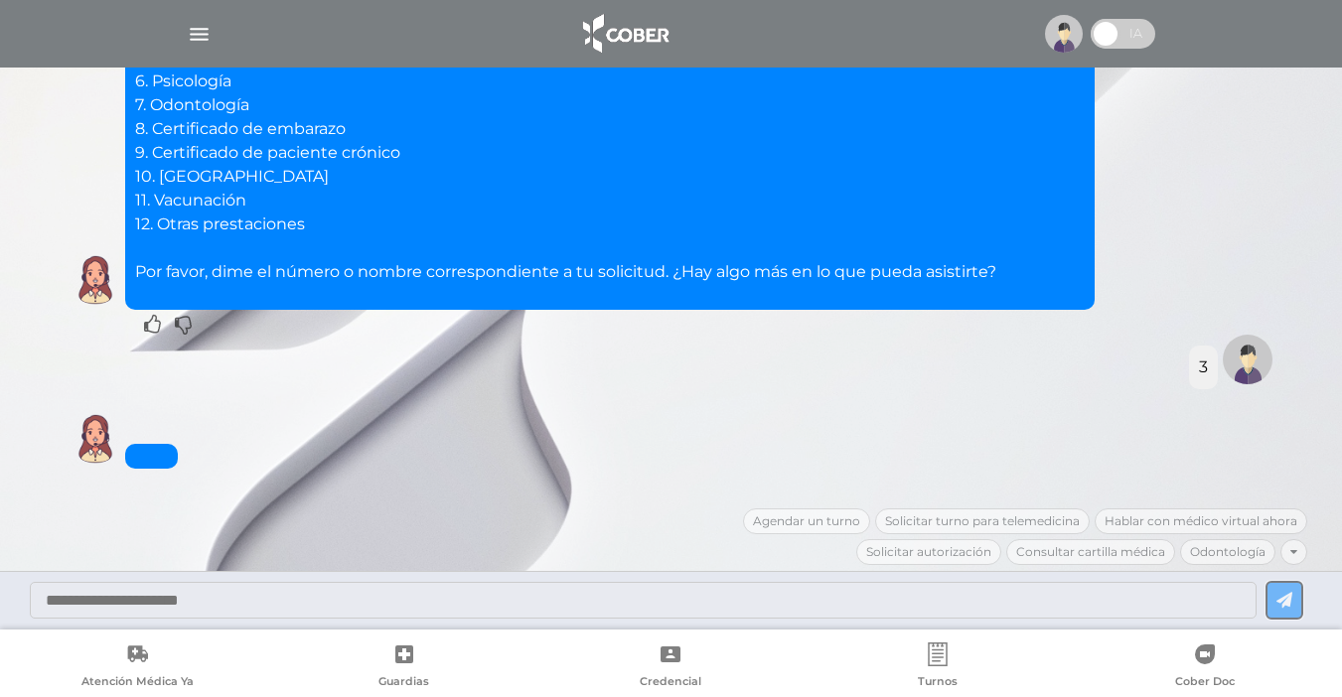
scroll to position [4043, 0]
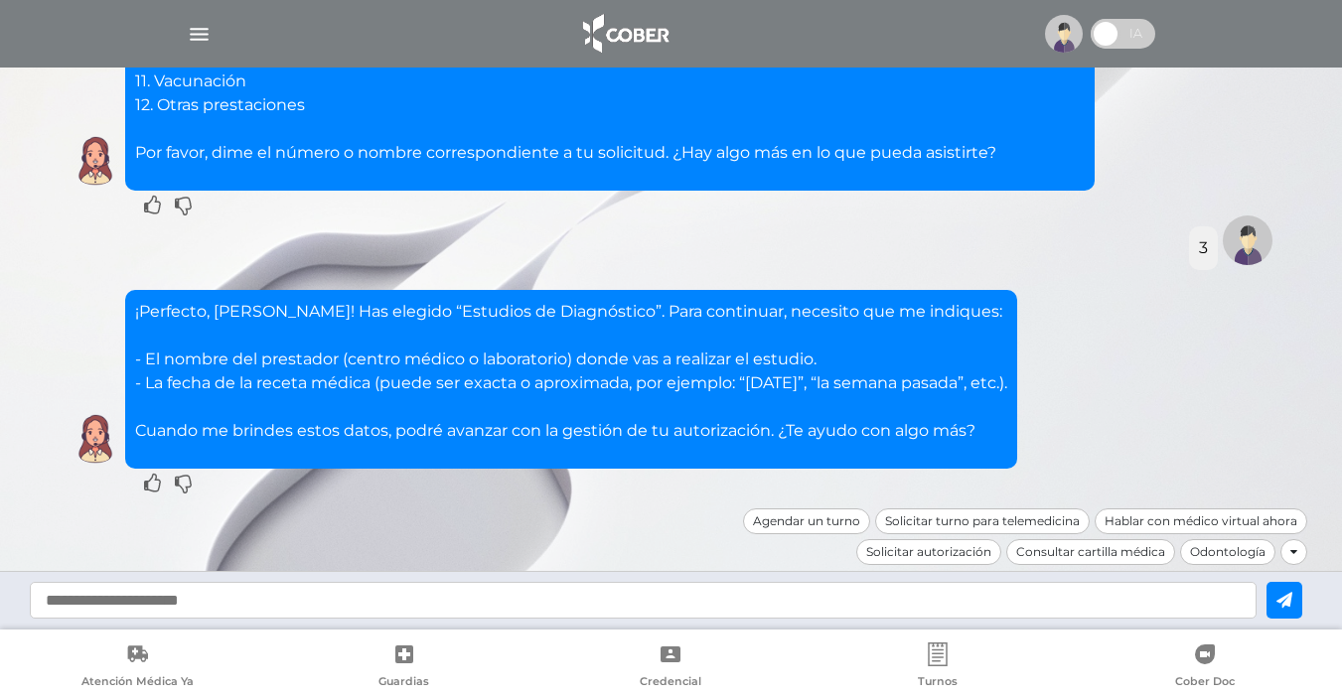
click at [351, 597] on input "text" at bounding box center [643, 600] width 1227 height 37
type input "**********"
click at [1302, 603] on button at bounding box center [1284, 600] width 36 height 37
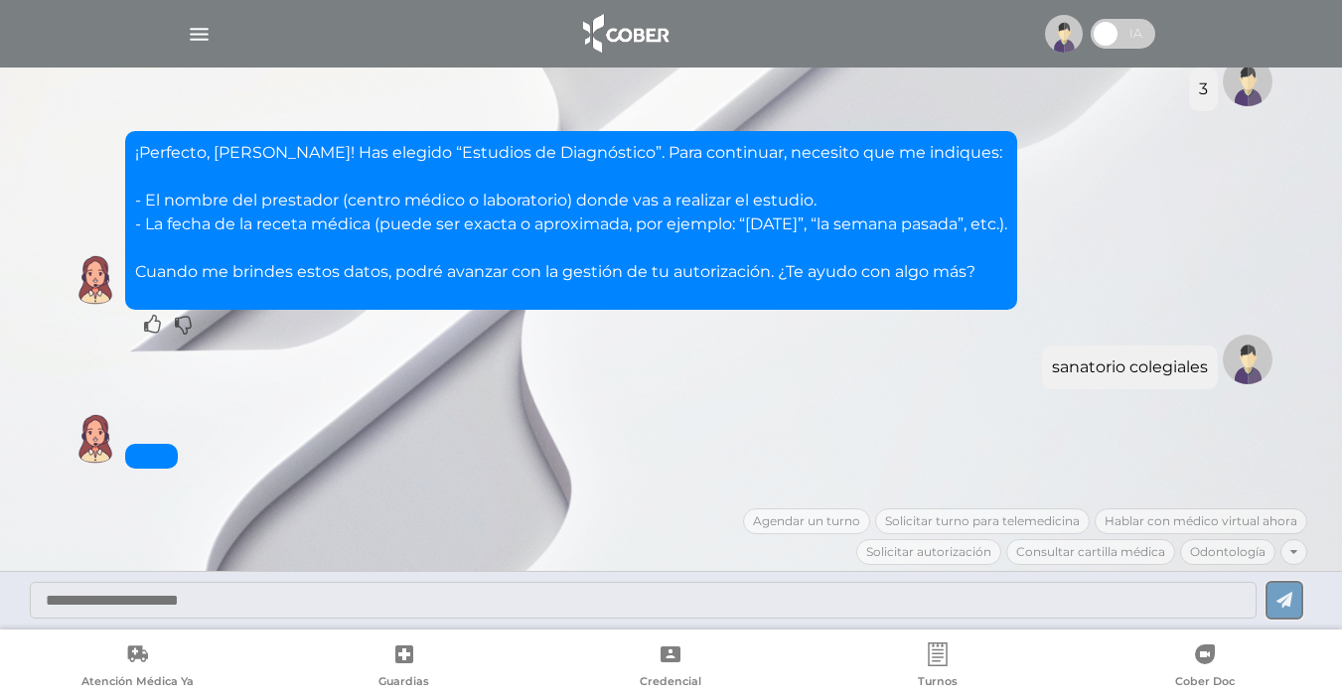
scroll to position [4273, 0]
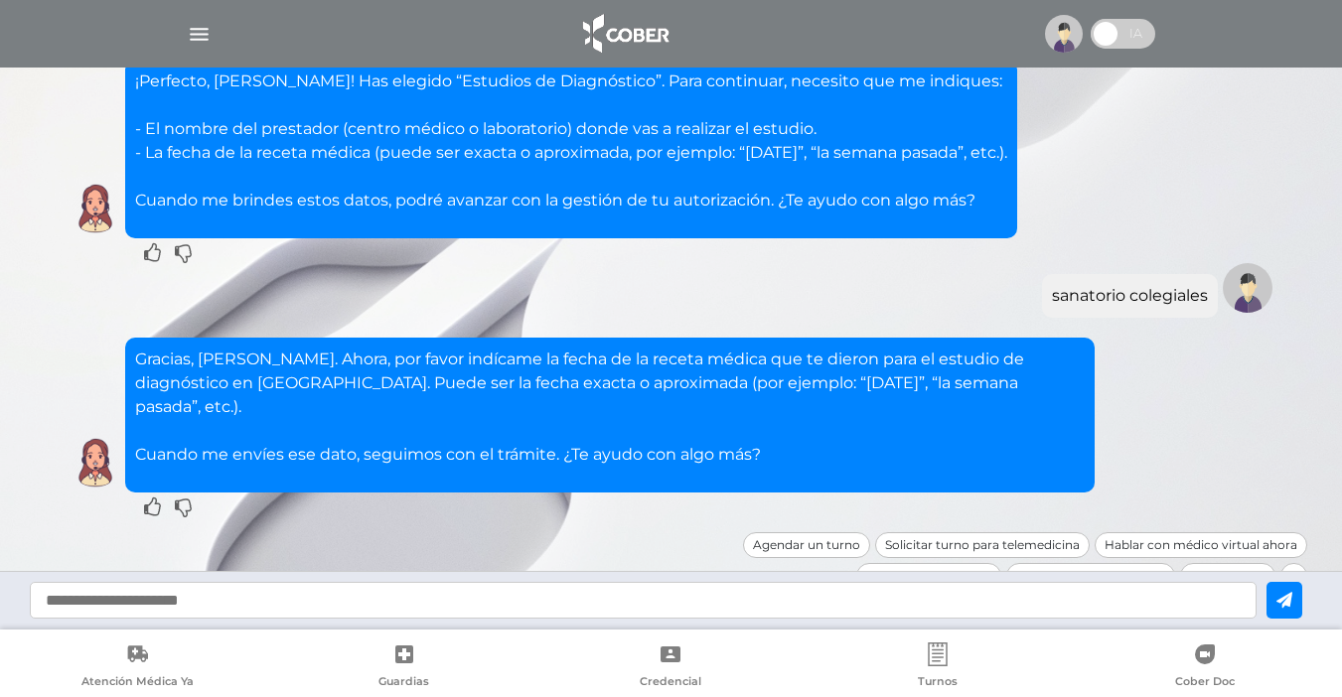
click at [604, 610] on input "text" at bounding box center [643, 600] width 1227 height 37
type input "********"
click at [1292, 604] on icon at bounding box center [1284, 600] width 16 height 16
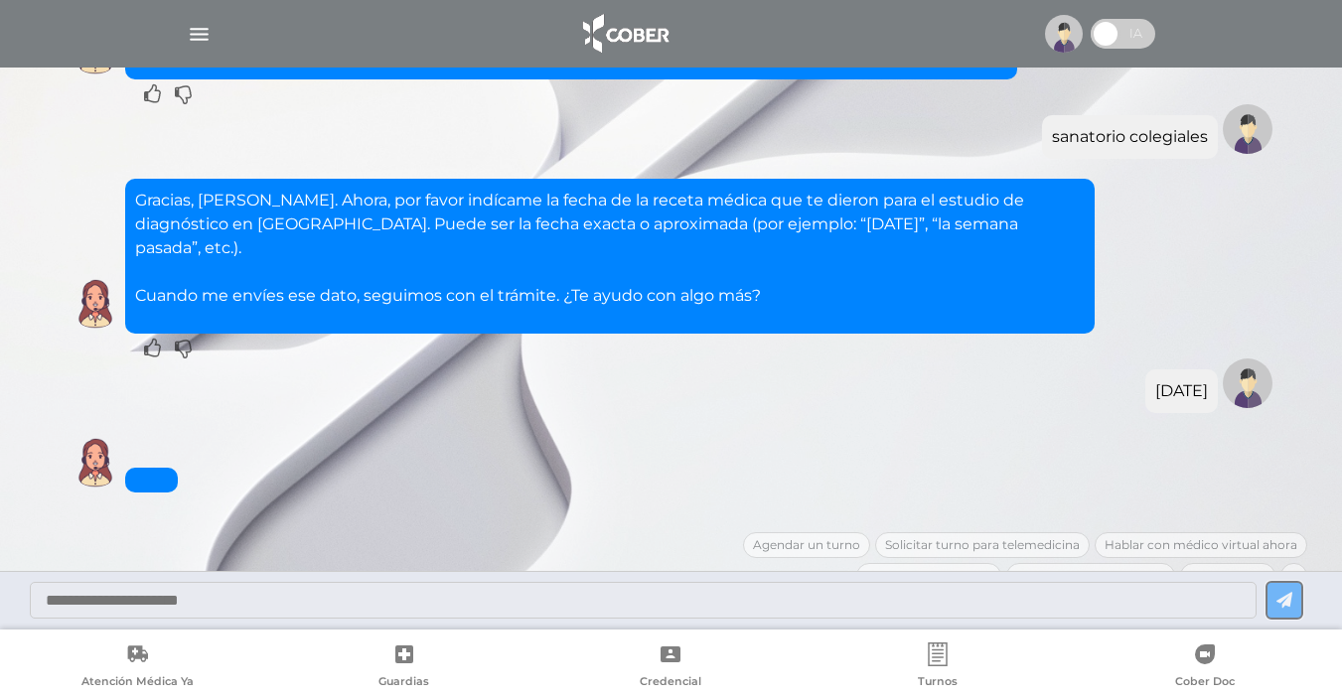
scroll to position [4790, 0]
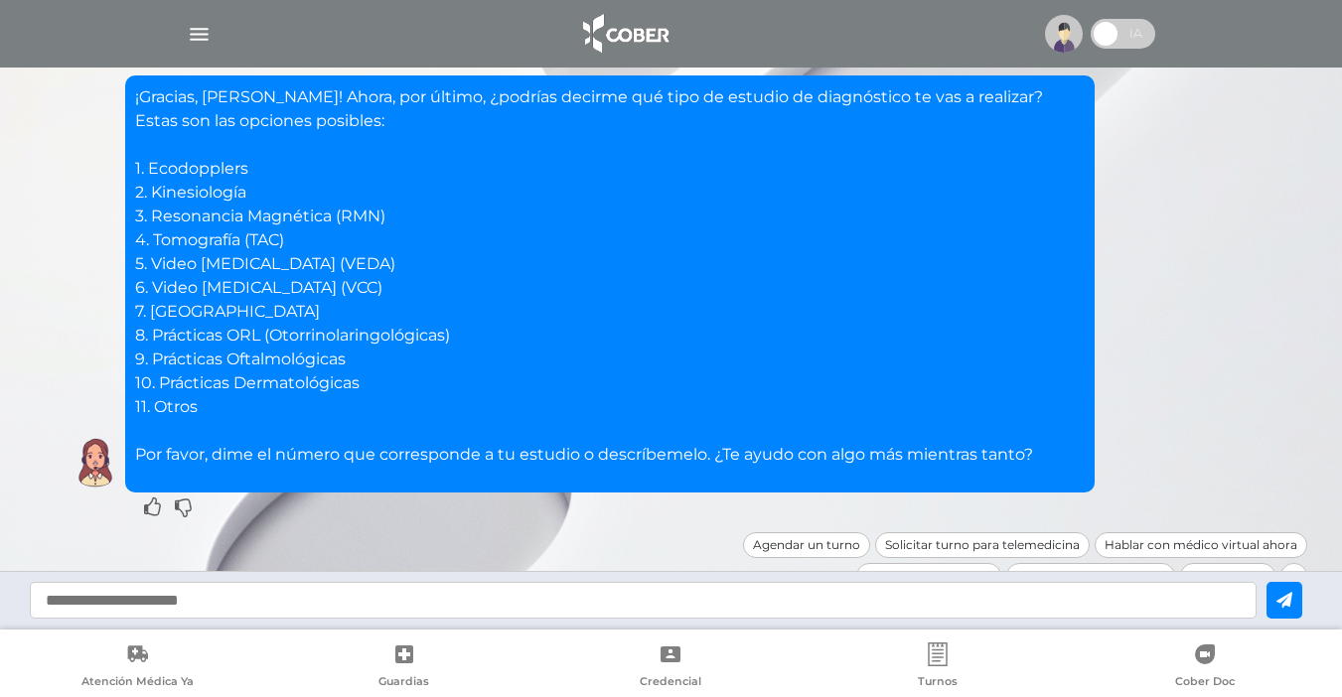
click at [289, 600] on input "text" at bounding box center [643, 600] width 1227 height 37
type input "*"
click at [1292, 599] on icon at bounding box center [1284, 600] width 16 height 16
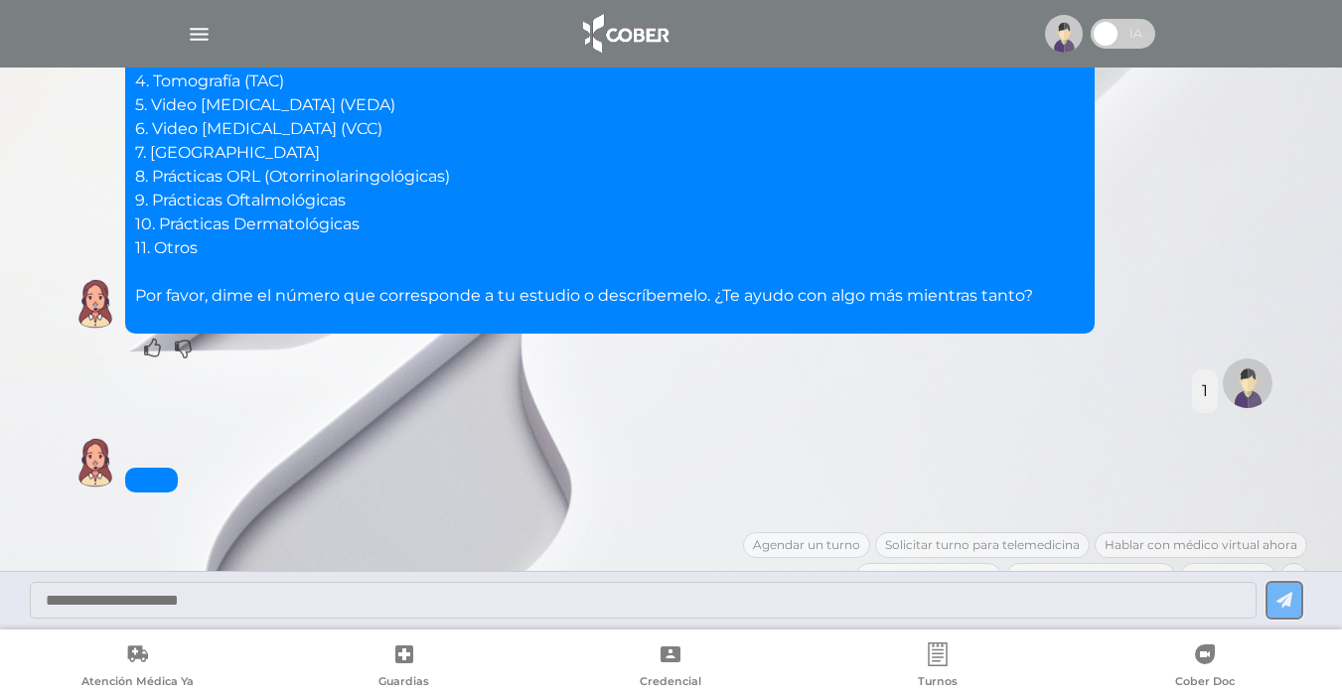
scroll to position [5242, 0]
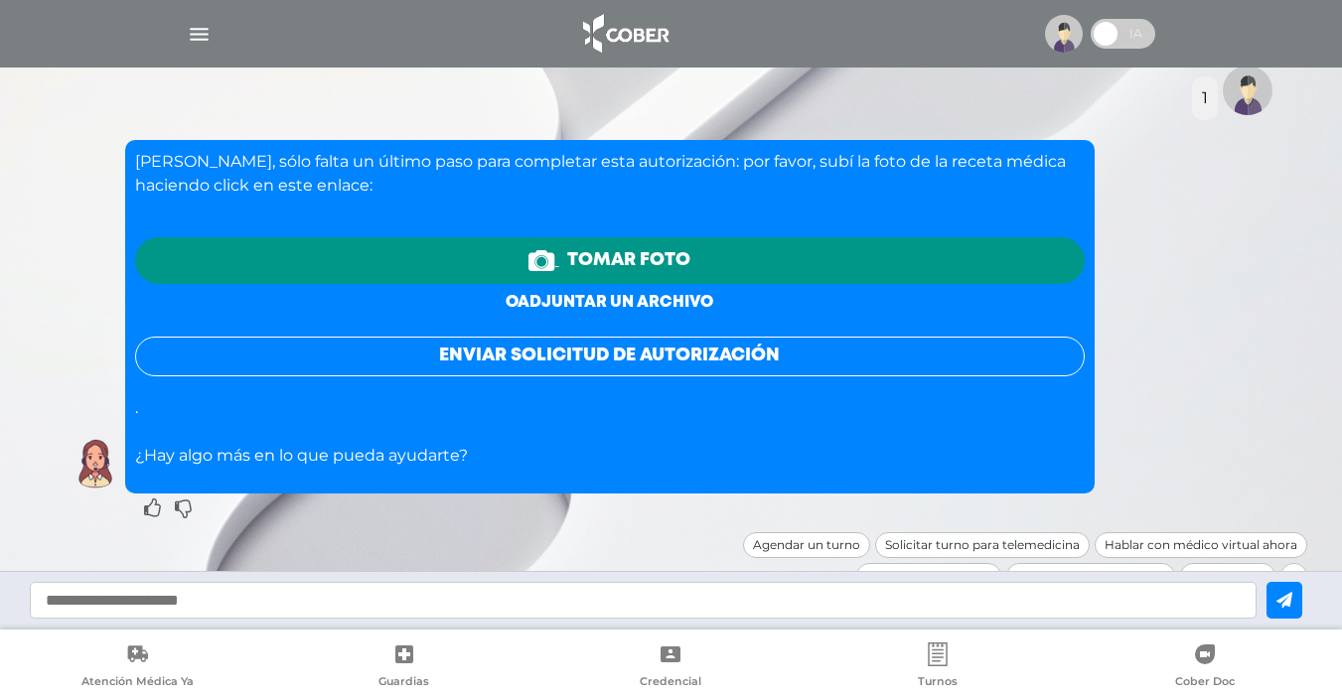
click at [612, 295] on link "o adjuntar un archivo" at bounding box center [610, 302] width 208 height 15
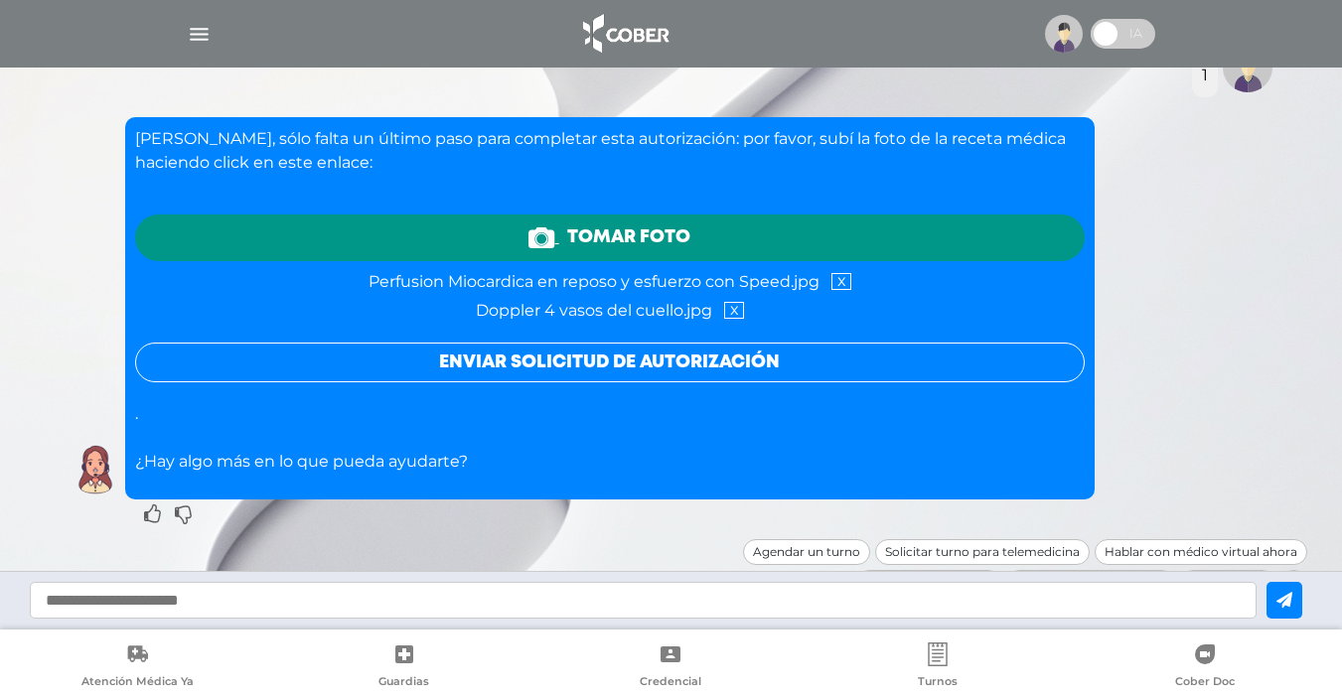
scroll to position [5272, 0]
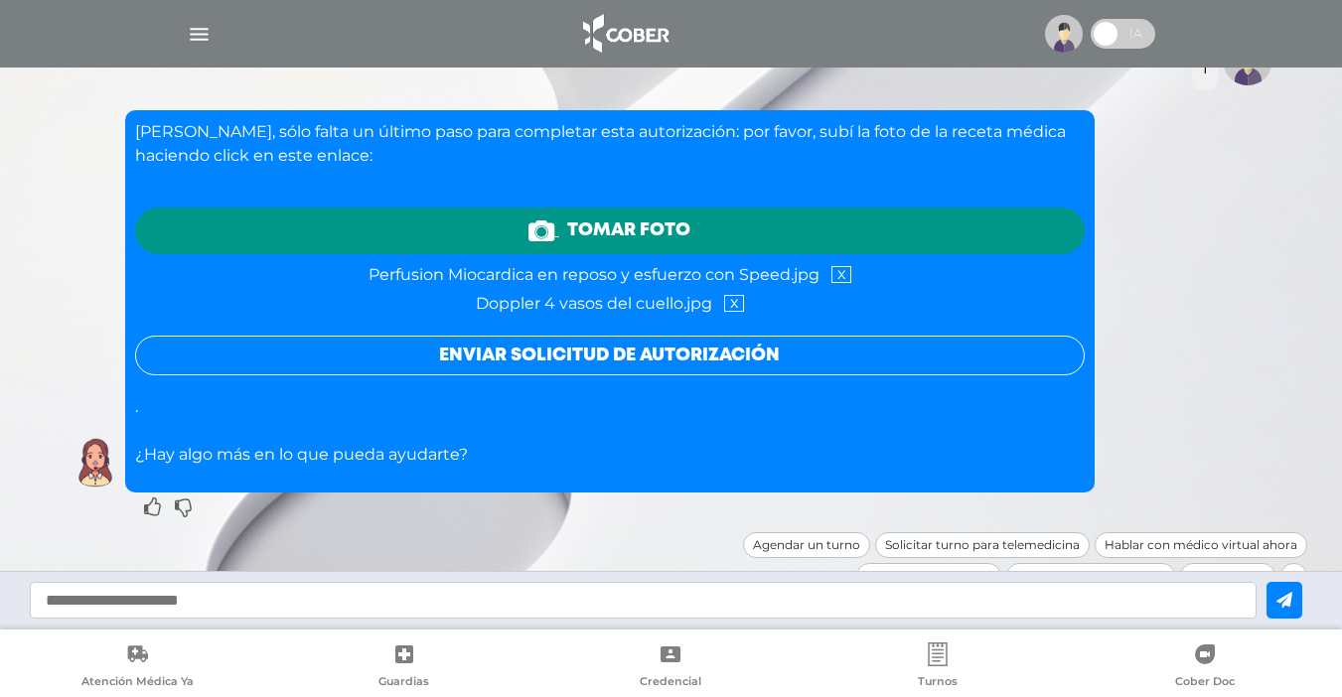
click at [704, 336] on button "Enviar solicitud de autorización" at bounding box center [610, 356] width 950 height 40
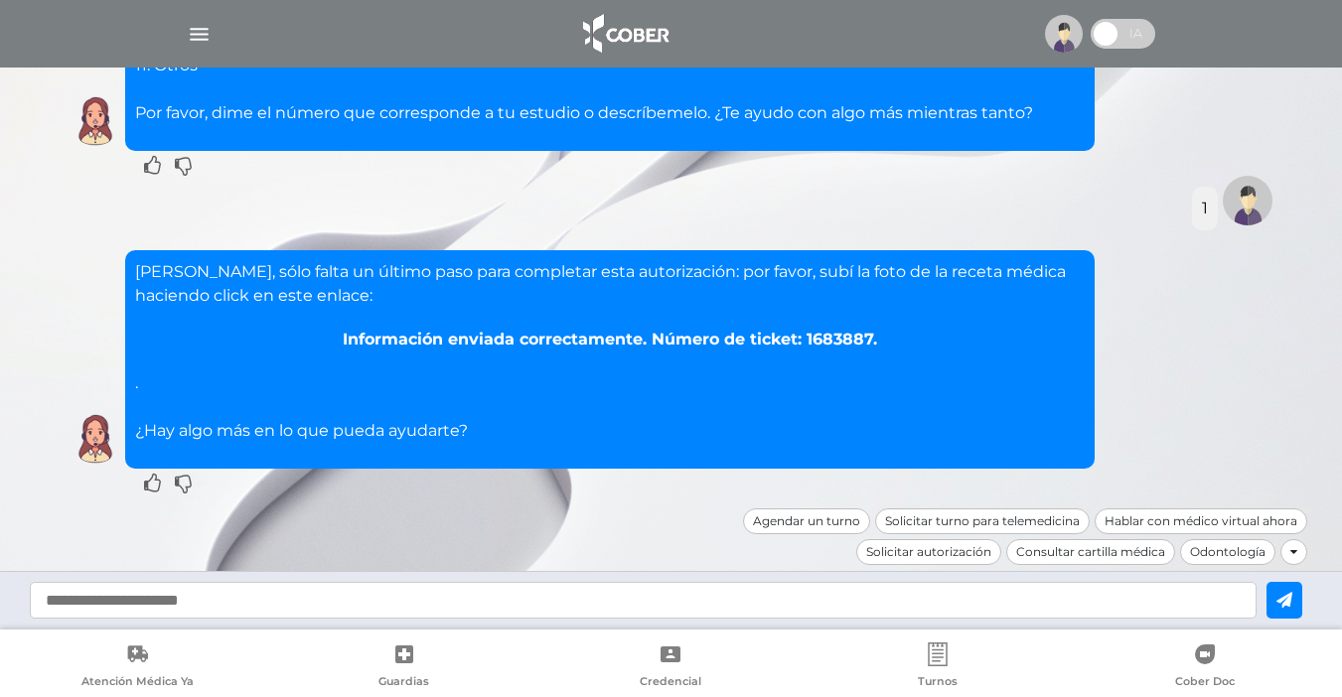
scroll to position [5108, 0]
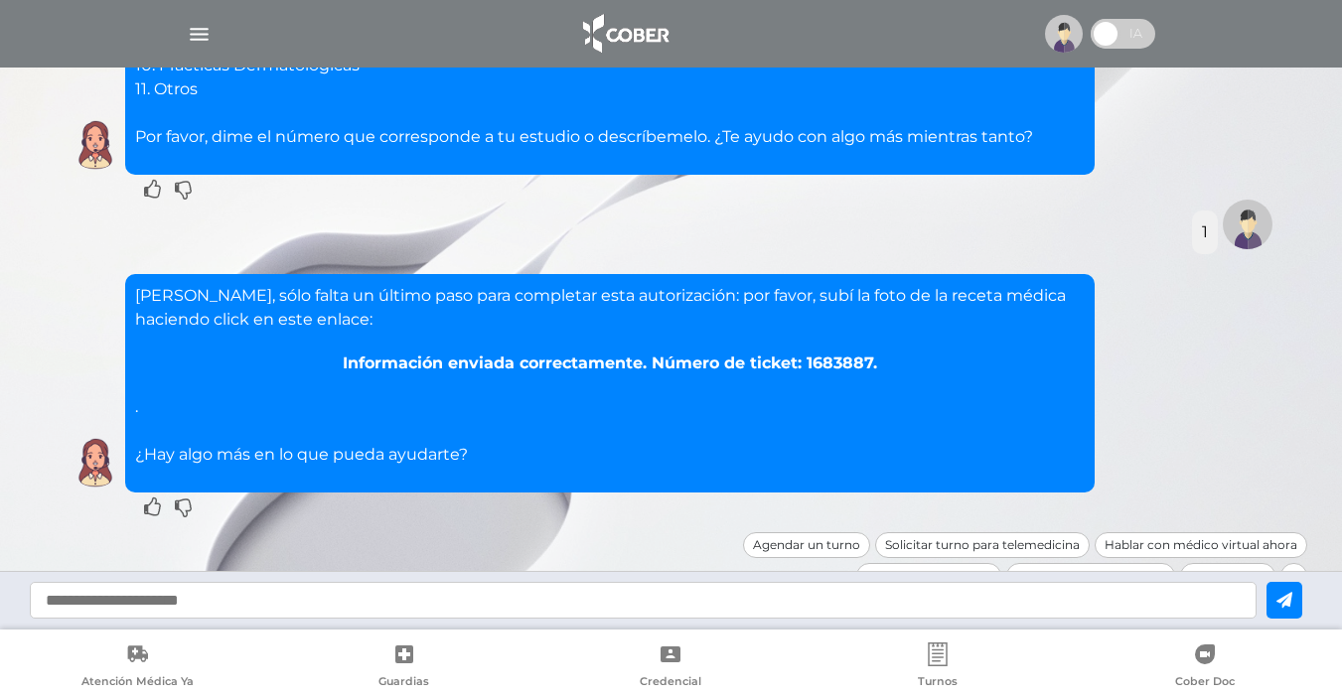
click at [496, 608] on input "text" at bounding box center [643, 600] width 1227 height 37
type input "**"
click at [1290, 609] on button at bounding box center [1284, 600] width 36 height 37
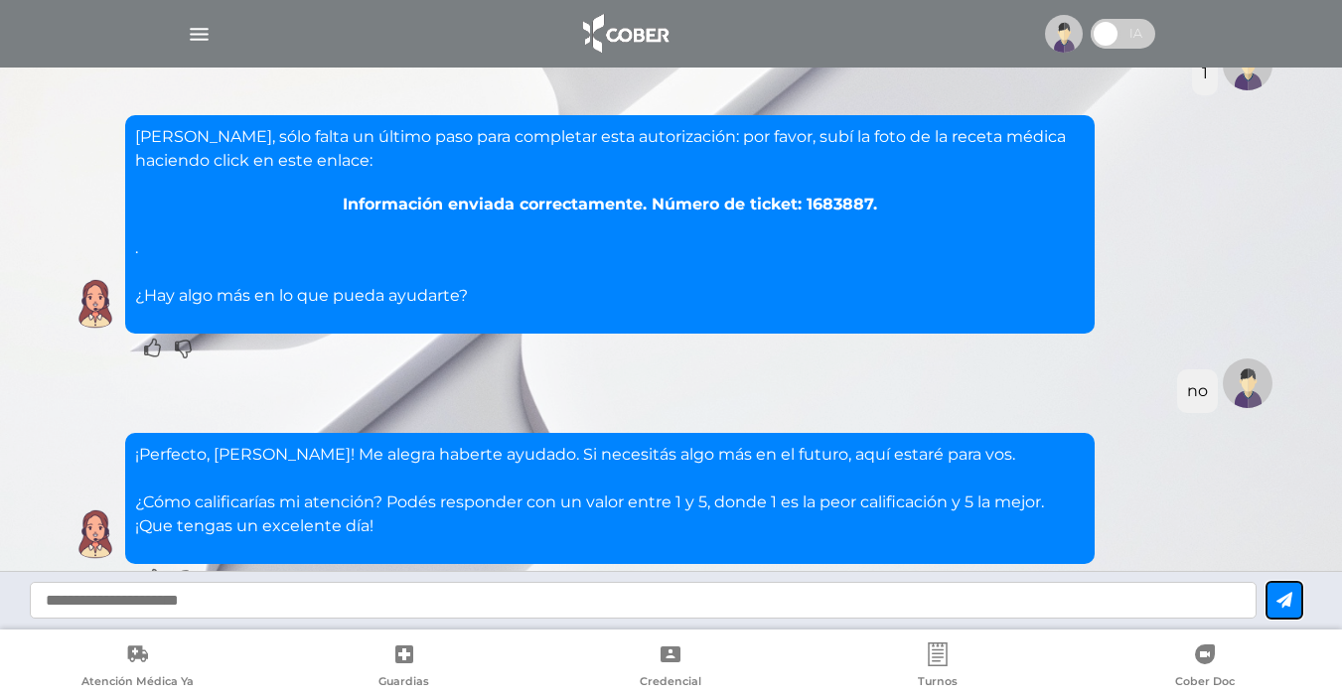
scroll to position [5338, 0]
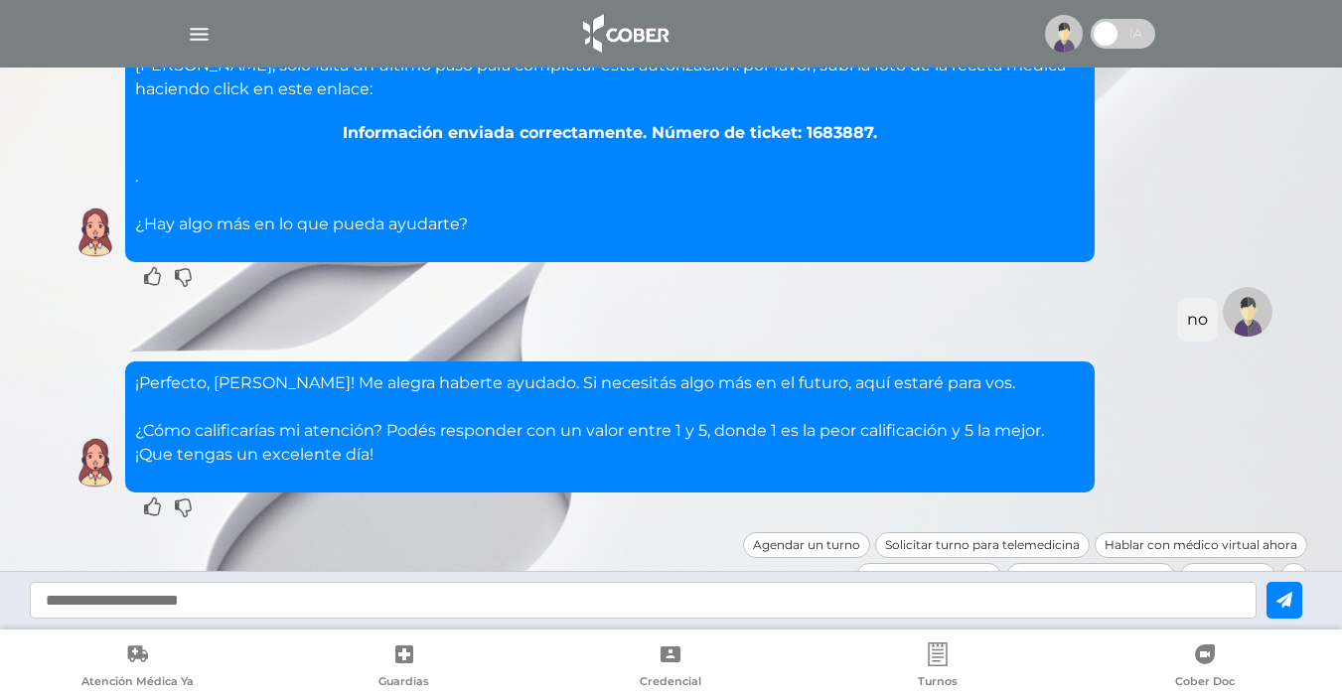
click at [219, 599] on input "text" at bounding box center [643, 600] width 1227 height 37
type input "*"
click at [1302, 609] on button at bounding box center [1284, 600] width 36 height 37
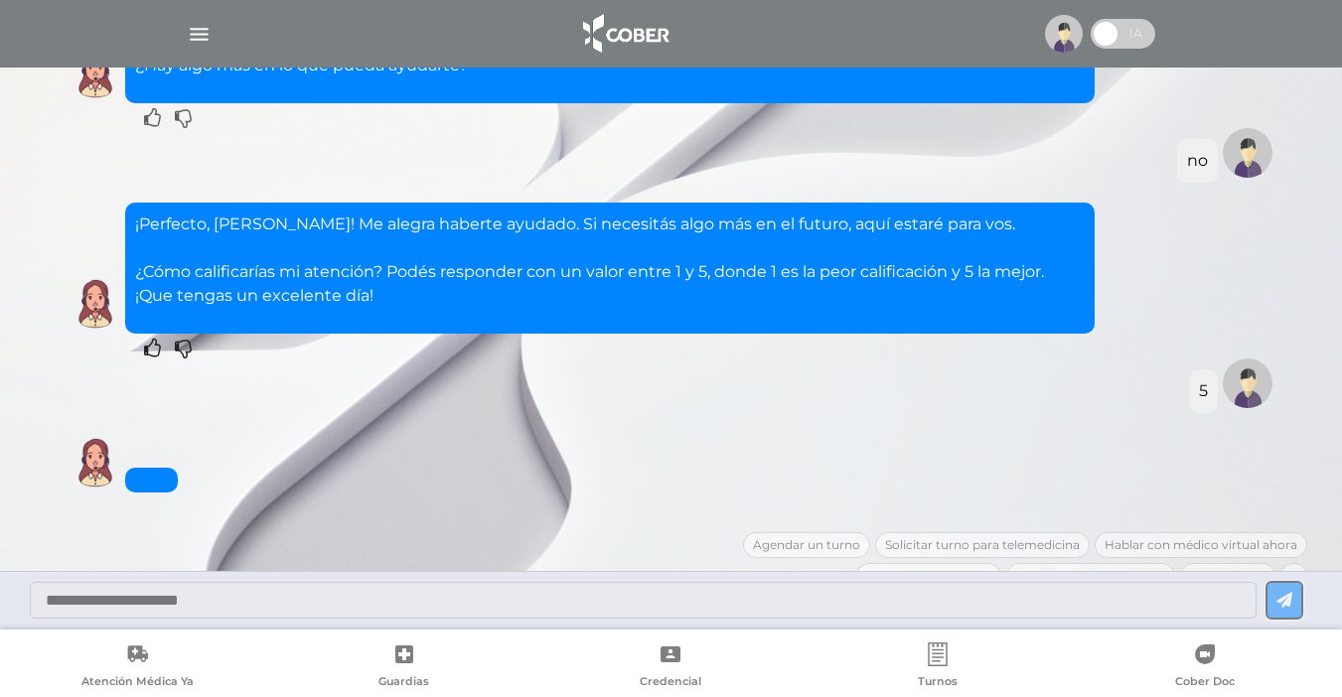
scroll to position [5569, 0]
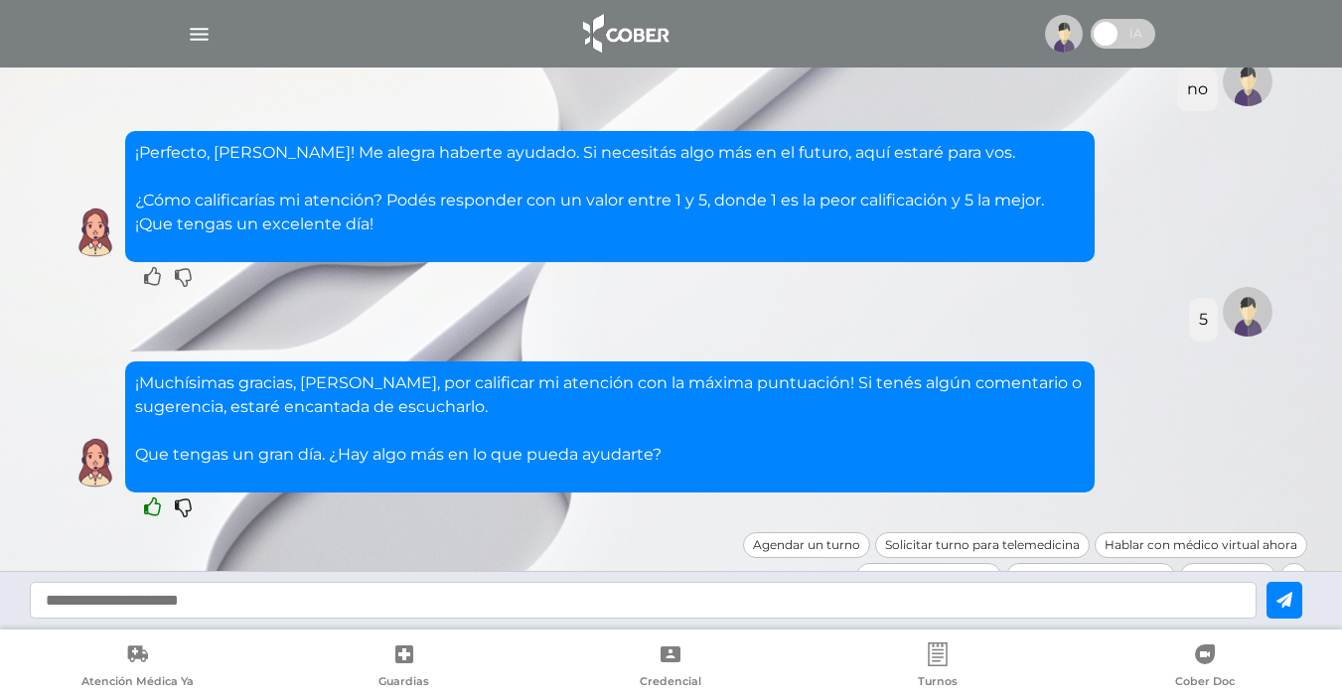
click at [149, 498] on icon at bounding box center [152, 508] width 17 height 20
click at [1254, 434] on div "¡Muchísimas gracias, Ana María, por calificar mi atención con la máxima puntuac…" at bounding box center [672, 427] width 1212 height 131
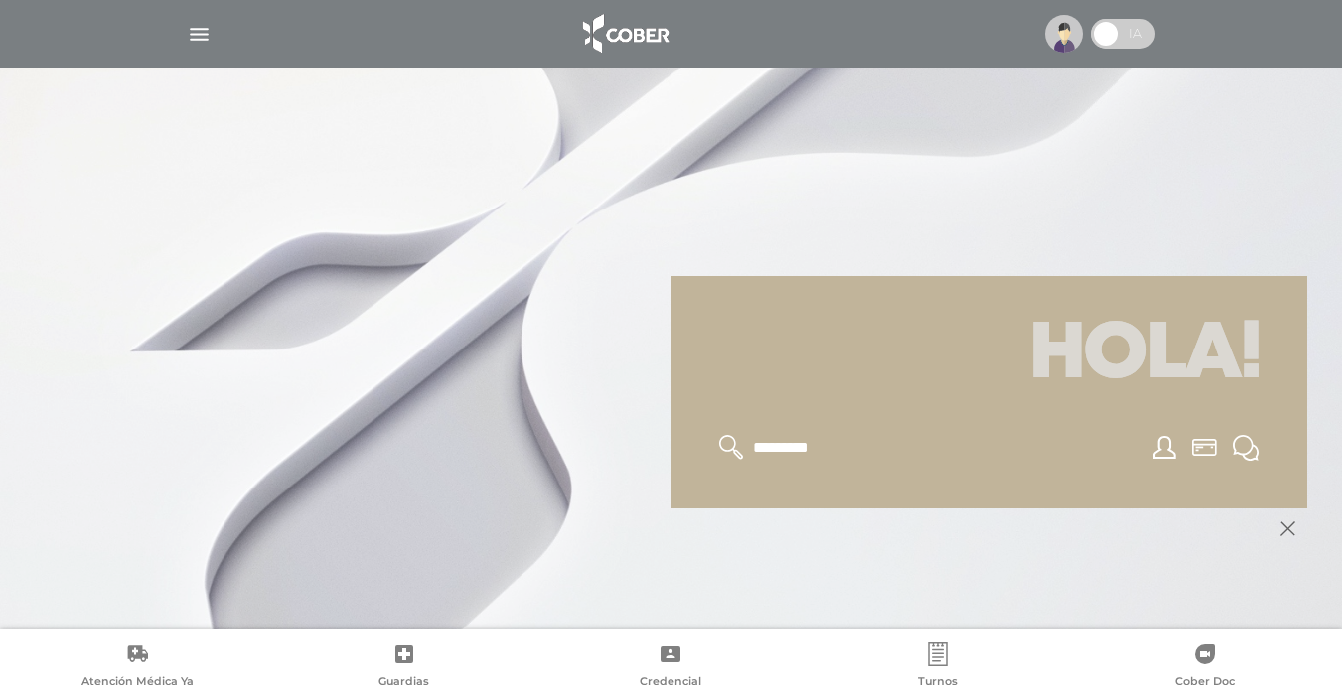
scroll to position [238, 0]
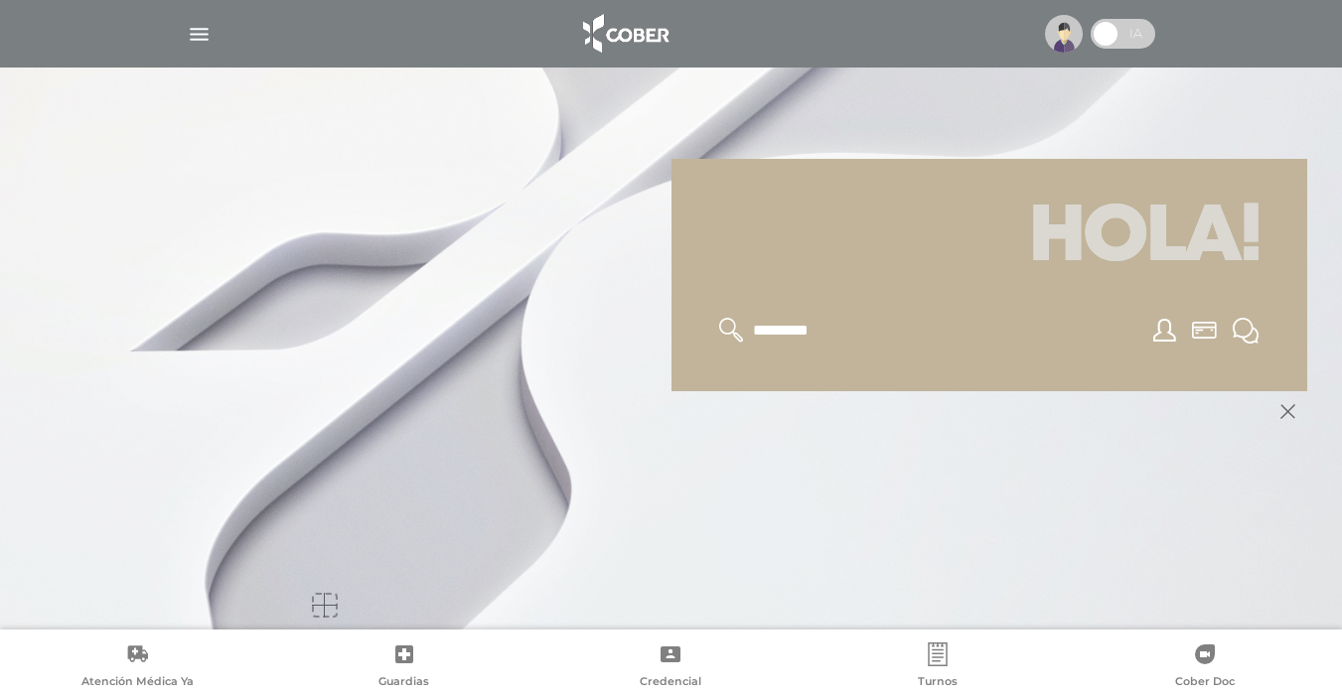
click at [1284, 410] on icon at bounding box center [1287, 411] width 15 height 15
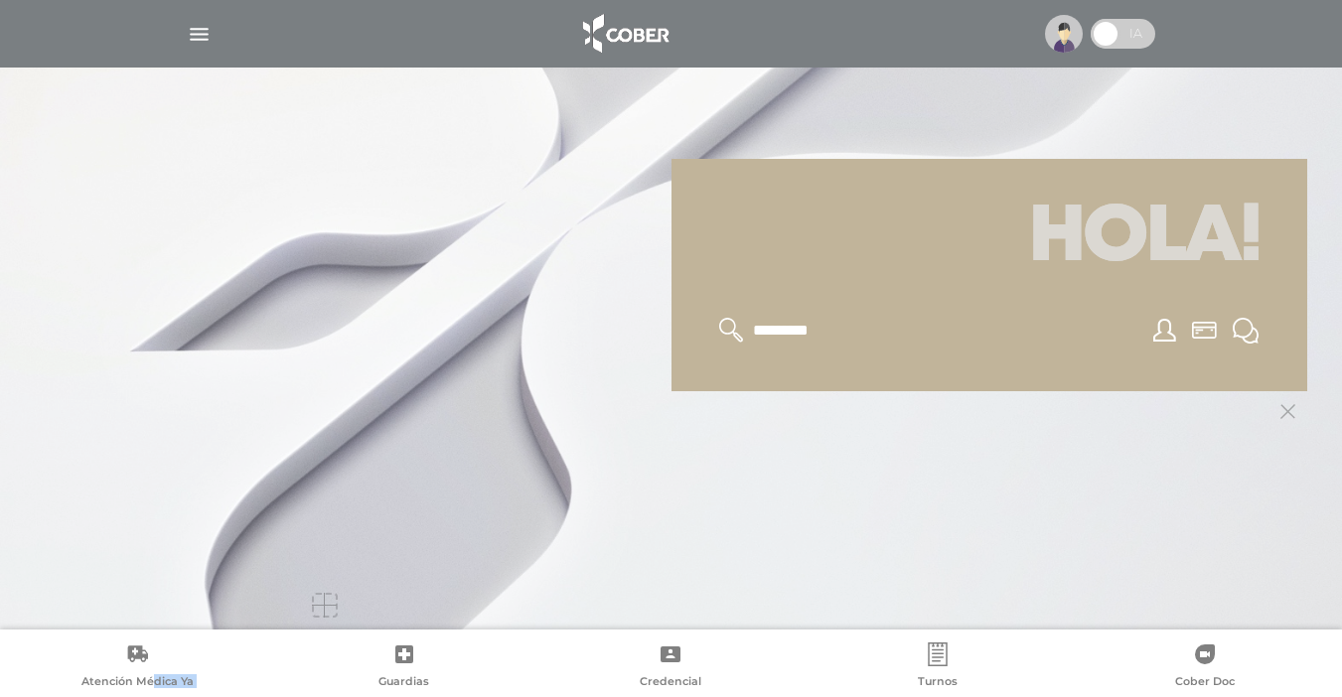
click at [1284, 410] on icon at bounding box center [1287, 411] width 15 height 15
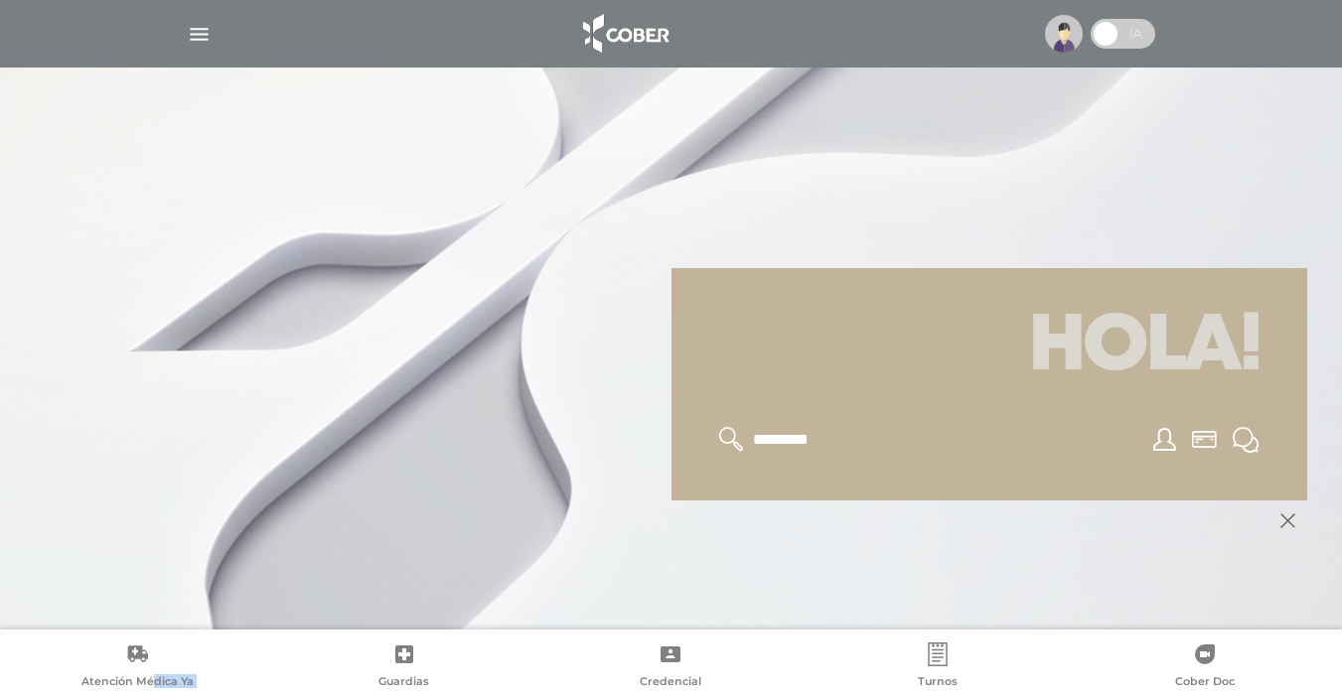
scroll to position [0, 0]
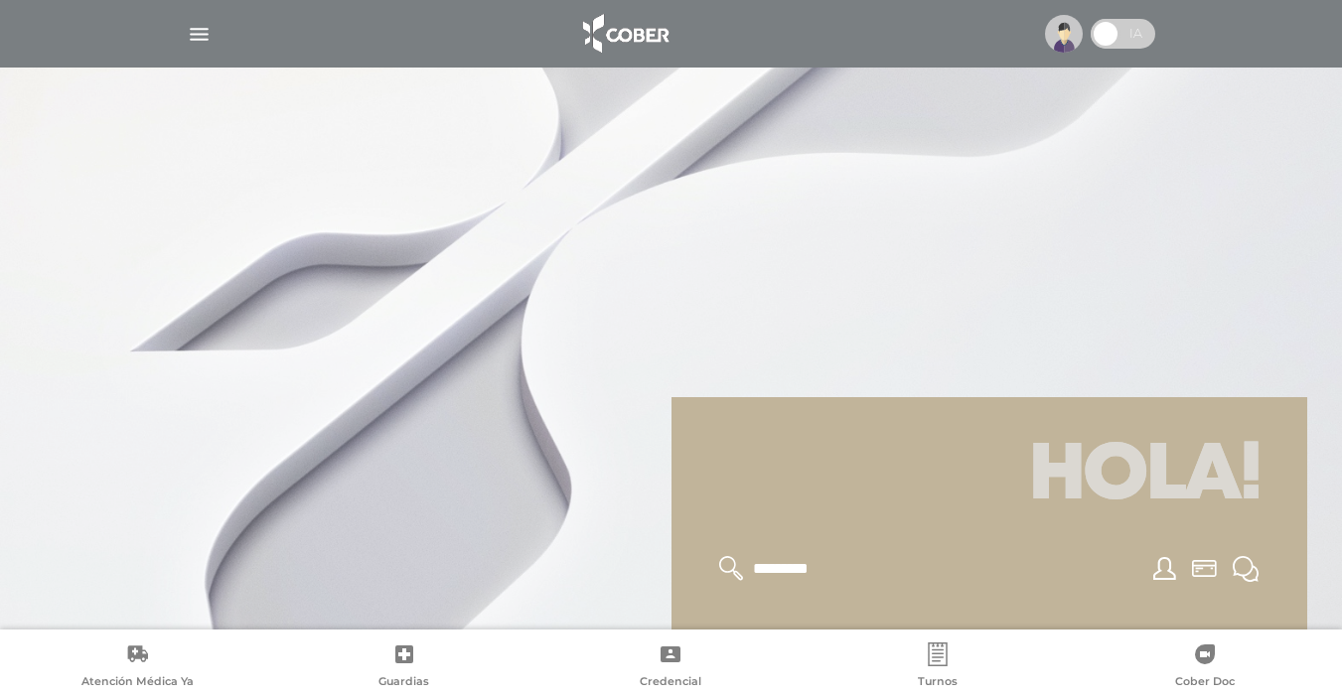
click at [376, 538] on div at bounding box center [671, 348] width 1342 height 697
click at [194, 33] on img "button" at bounding box center [199, 34] width 25 height 25
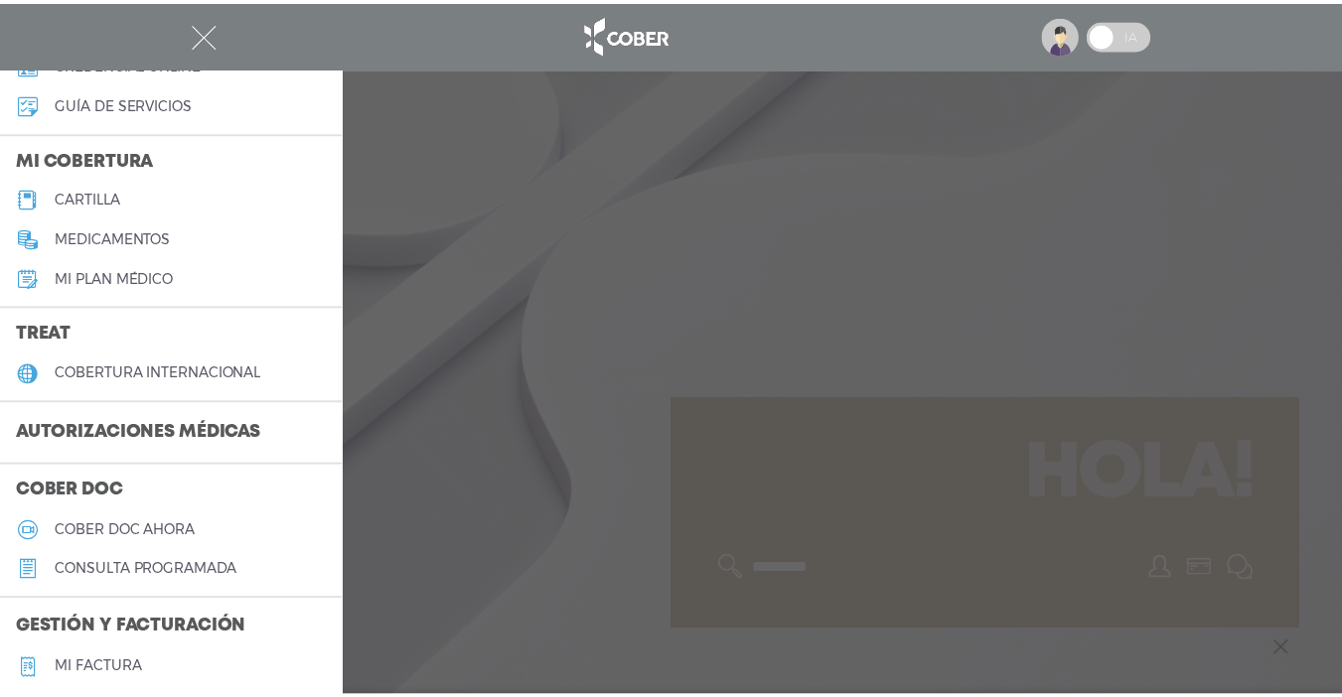
scroll to position [199, 0]
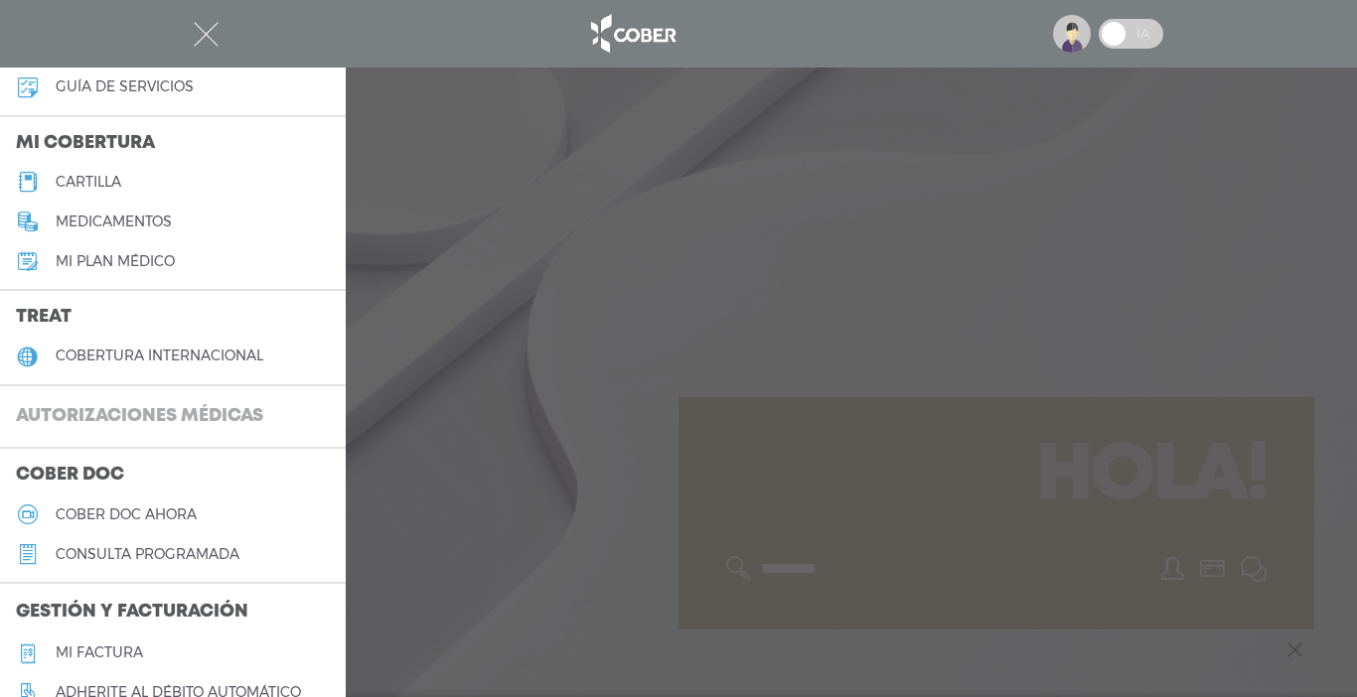
click at [153, 425] on h3 "Autorizaciones médicas" at bounding box center [139, 417] width 279 height 38
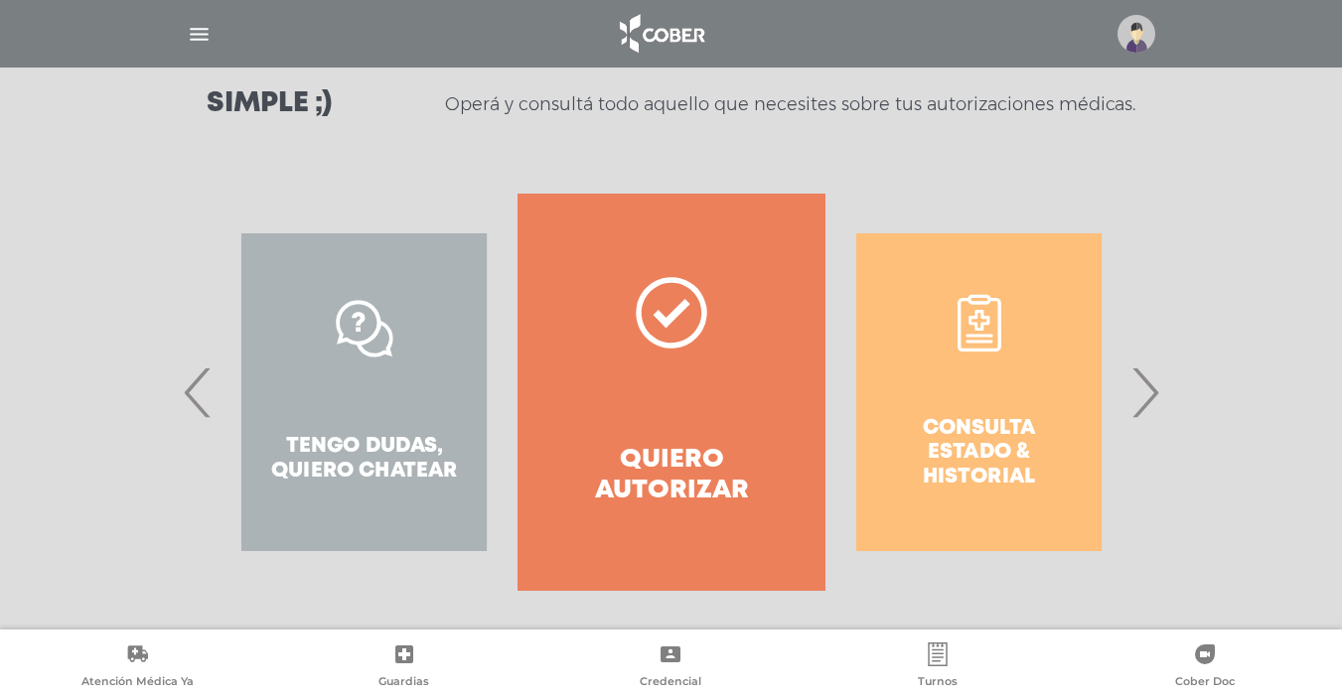
scroll to position [300, 0]
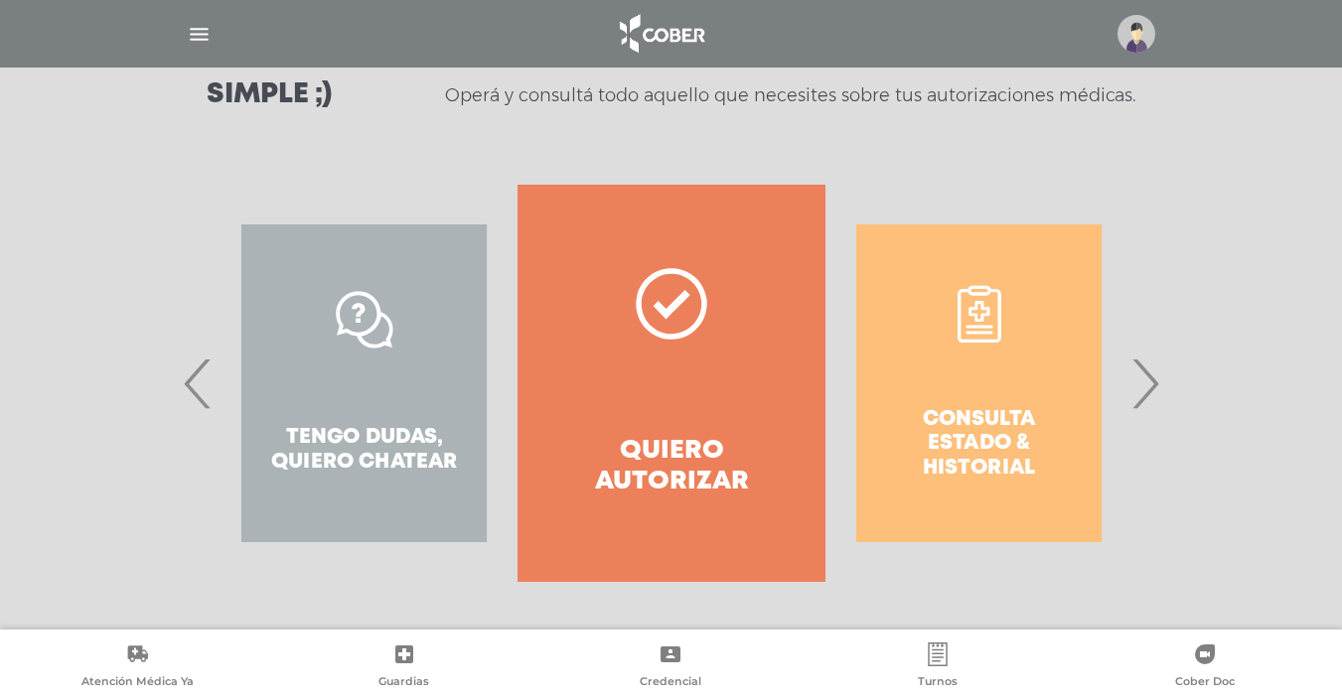
click at [1146, 383] on span "›" at bounding box center [1144, 383] width 39 height 107
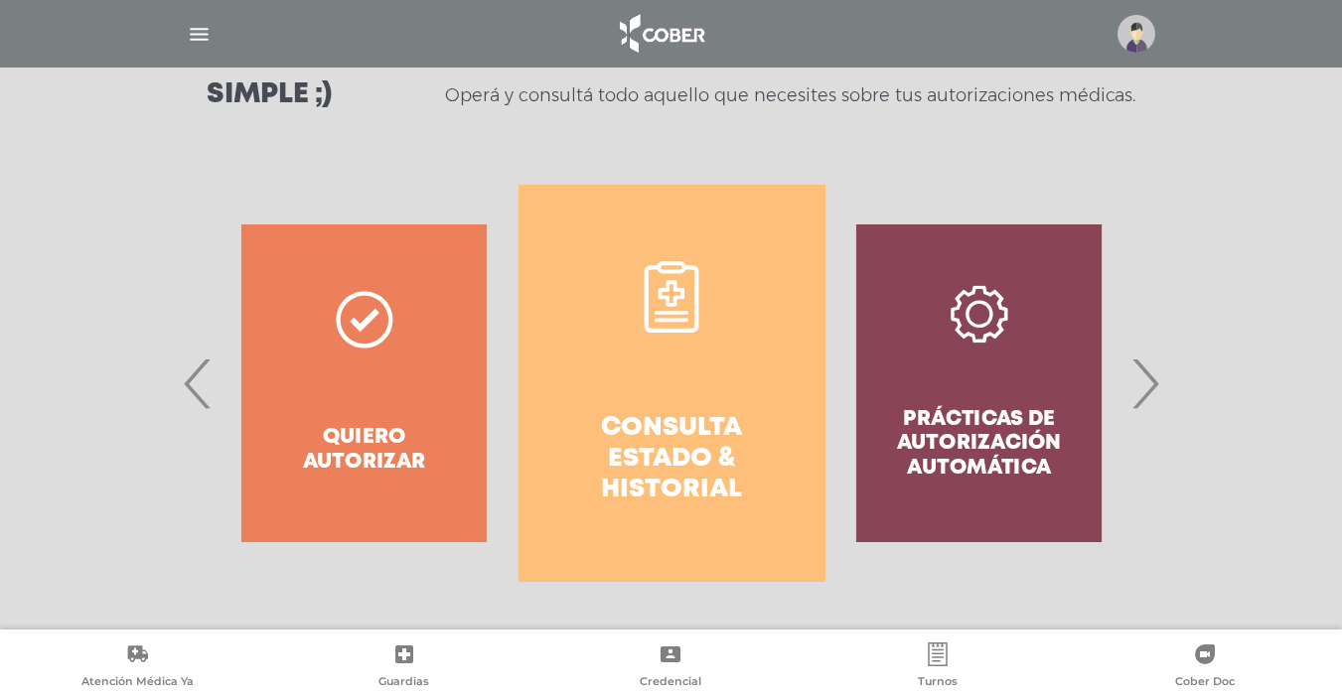
click at [726, 435] on h4 "Consulta estado & historial" at bounding box center [671, 459] width 235 height 93
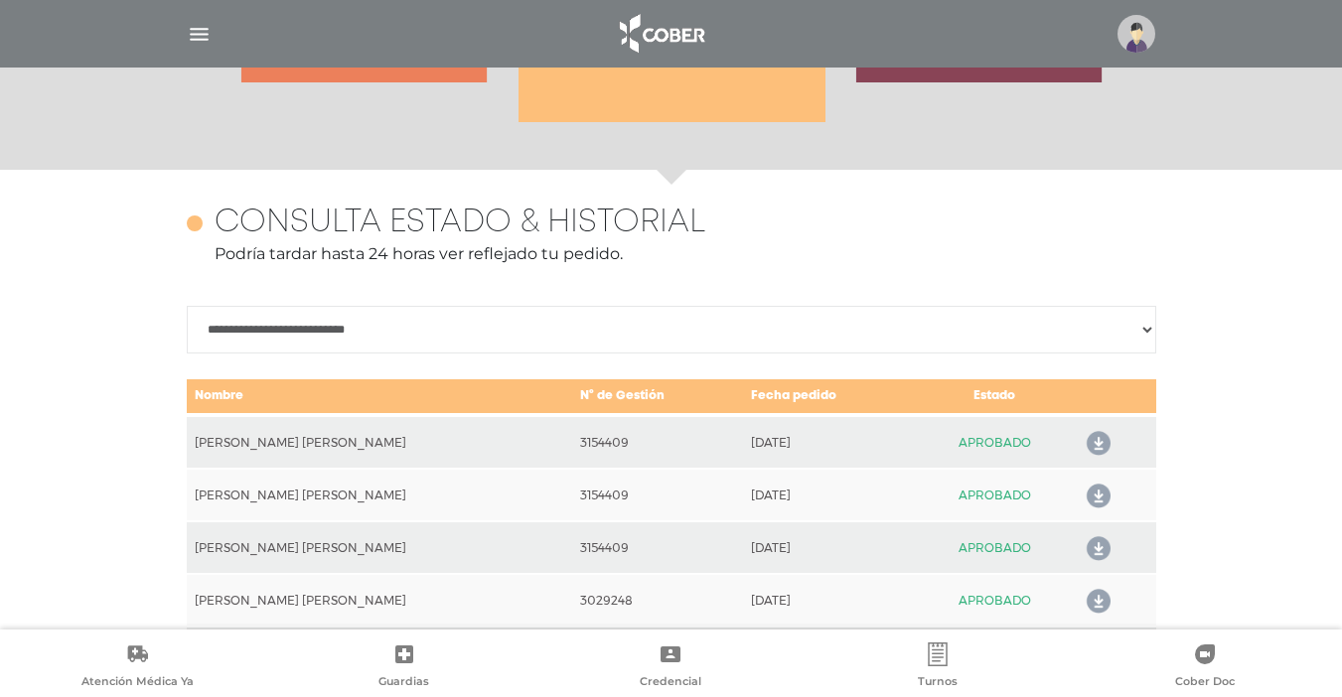
scroll to position [882, 0]
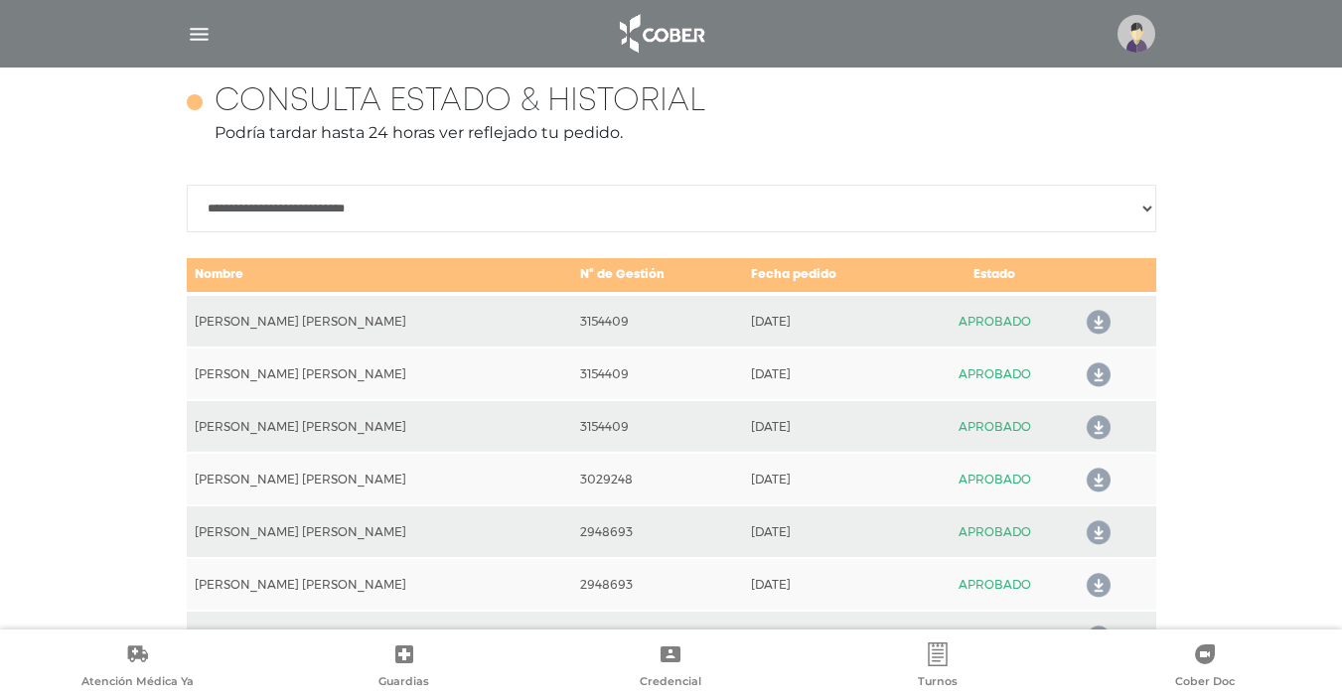
click at [1147, 211] on select "**********" at bounding box center [671, 209] width 969 height 48
select select "**********"
click at [187, 185] on select "**********" at bounding box center [671, 209] width 969 height 48
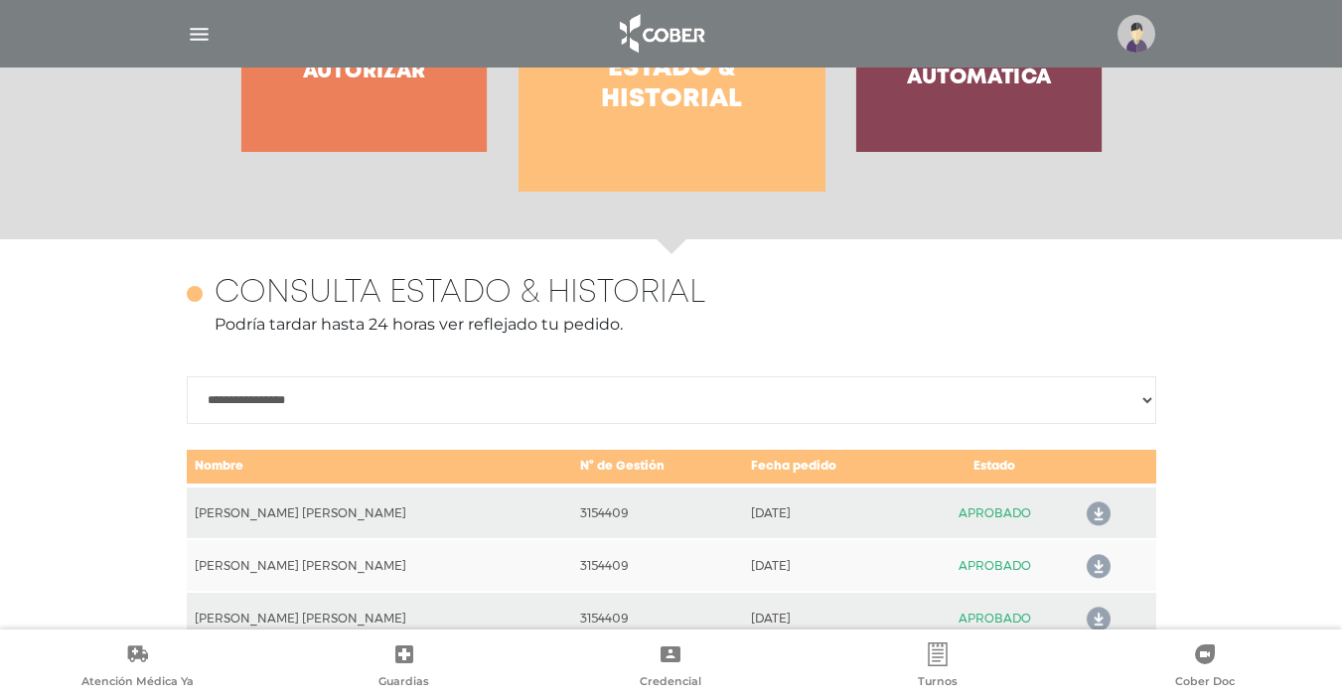
scroll to position [695, 0]
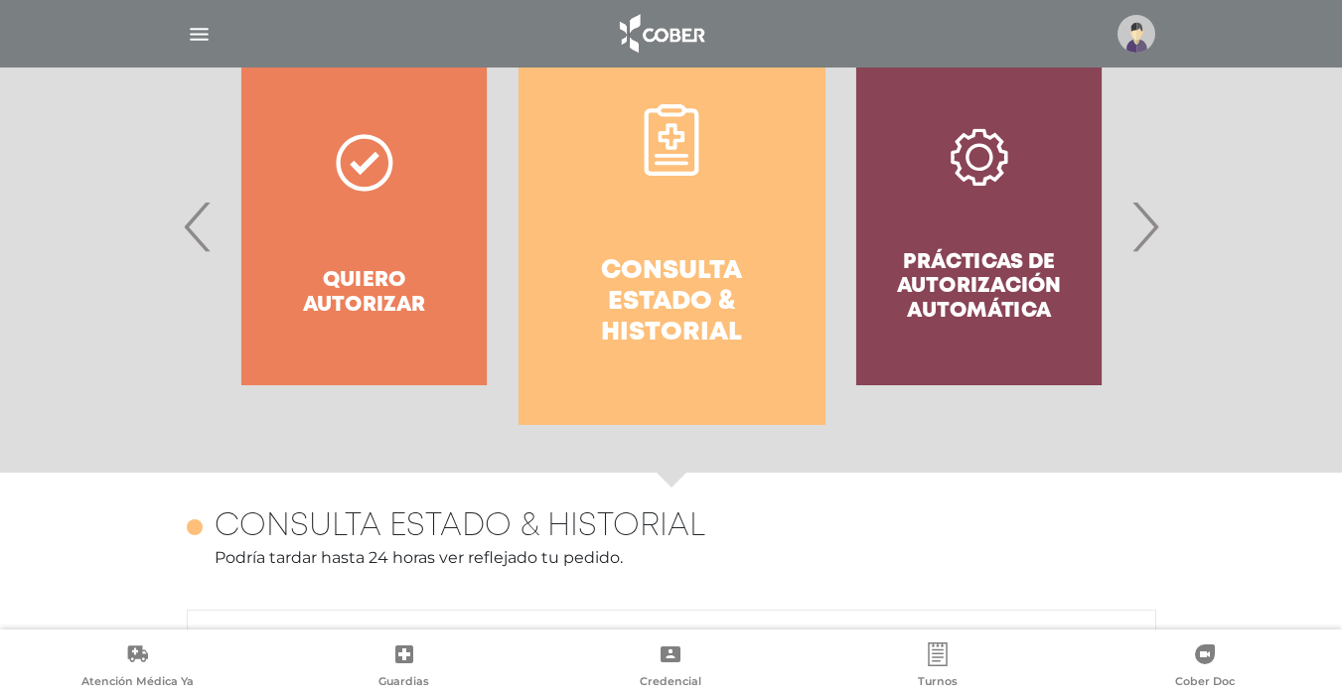
scroll to position [397, 0]
